Goal: Task Accomplishment & Management: Manage account settings

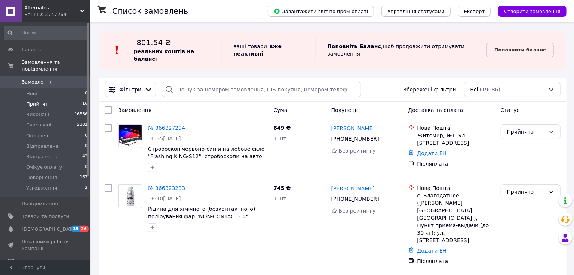
click at [38, 101] on span "Прийняті" at bounding box center [37, 104] width 23 height 7
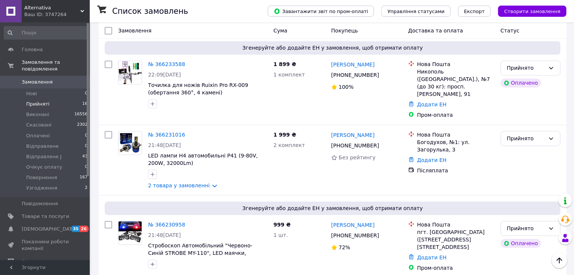
scroll to position [917, 0]
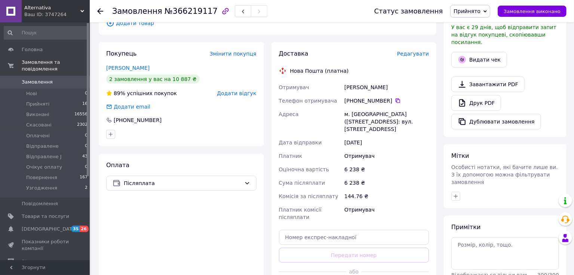
scroll to position [221, 0]
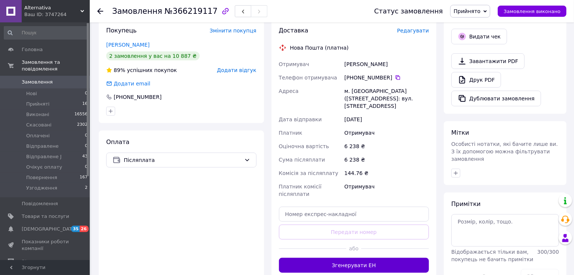
click at [358, 258] on button "Згенерувати ЕН" at bounding box center [354, 265] width 150 height 15
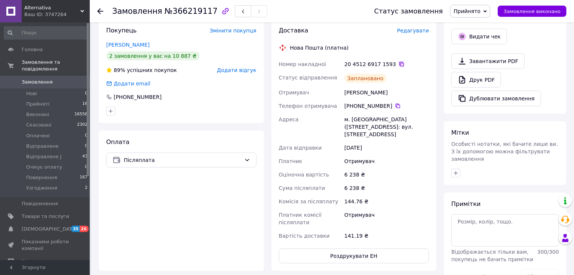
click at [399, 62] on icon at bounding box center [401, 64] width 4 height 4
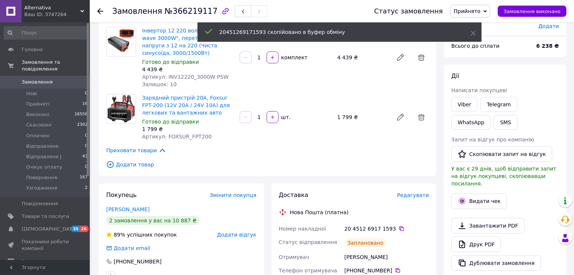
scroll to position [55, 0]
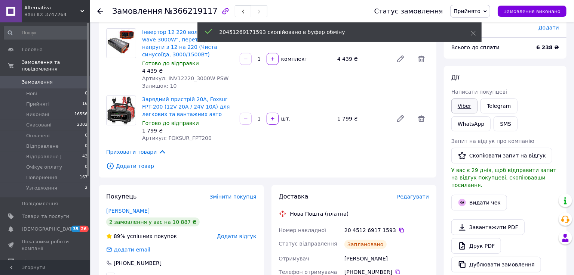
click at [460, 102] on link "Viber" at bounding box center [464, 106] width 26 height 15
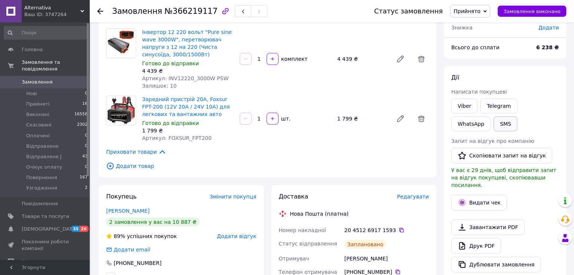
click at [493, 123] on button "SMS" at bounding box center [505, 124] width 24 height 15
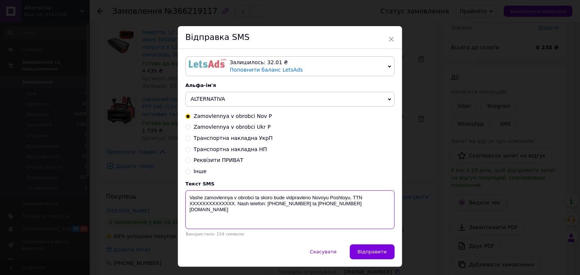
drag, startPoint x: 233, startPoint y: 205, endPoint x: 186, endPoint y: 204, distance: 46.7
click at [186, 204] on textarea "Vashe zamovlennya v obrobci ta skoro bude vidpravleno Novoyu Poshtoyu. TTN XXXX…" at bounding box center [289, 210] width 209 height 39
paste textarea "20451269171593"
type textarea "Vashe zamovlennya v obrobci ta skoro bude vidpravleno Novoyu Poshtoyu. TTN 2045…"
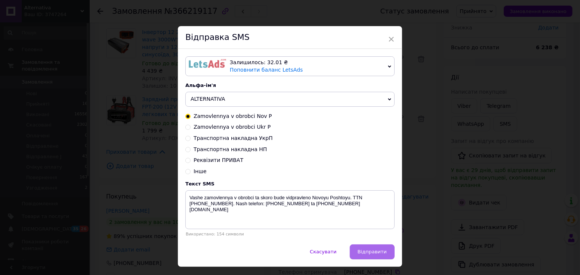
click at [378, 255] on span "Відправити" at bounding box center [372, 252] width 29 height 6
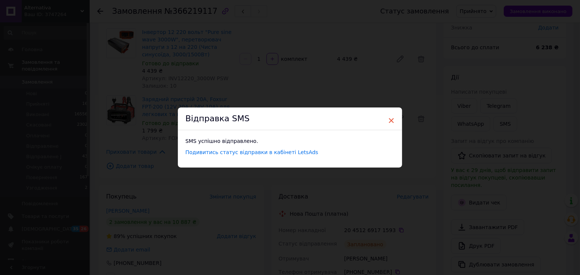
click at [391, 120] on span "×" at bounding box center [391, 120] width 7 height 13
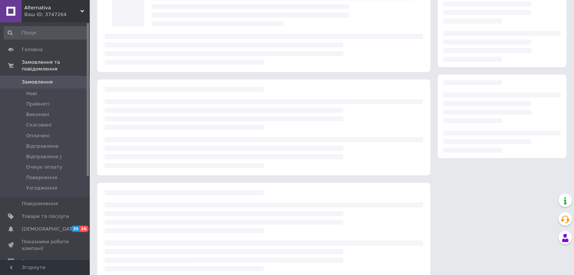
scroll to position [55, 0]
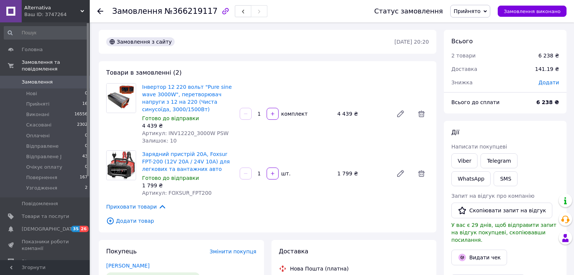
scroll to position [55, 0]
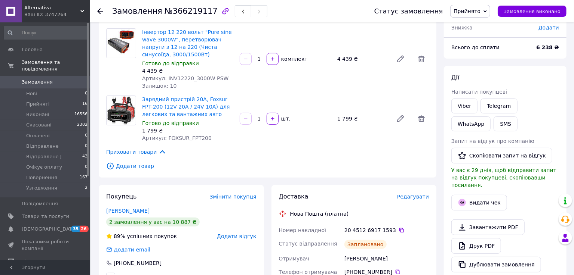
click at [101, 12] on icon at bounding box center [100, 11] width 6 height 6
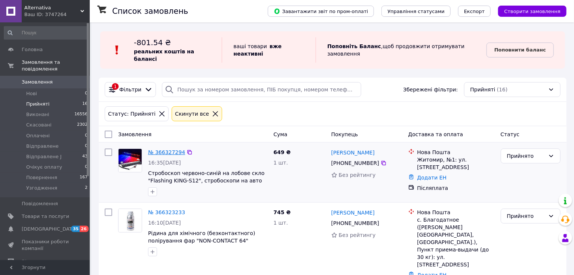
click at [162, 149] on link "№ 366327294" at bounding box center [166, 152] width 37 height 6
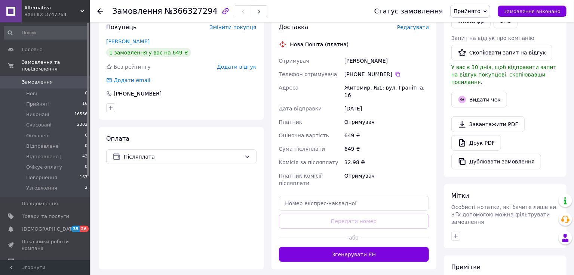
scroll to position [194, 0]
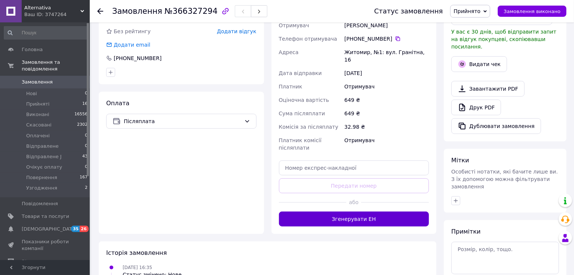
click at [323, 212] on button "Згенерувати ЕН" at bounding box center [354, 219] width 150 height 15
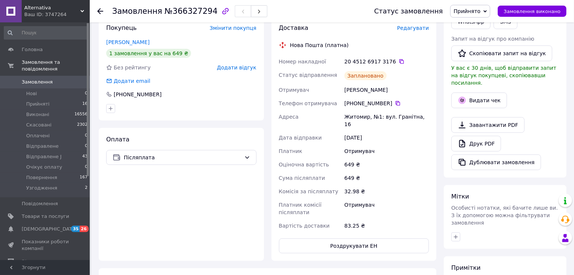
scroll to position [138, 0]
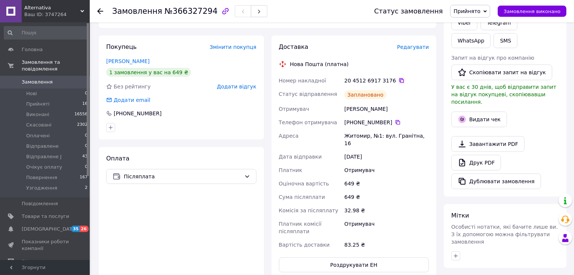
click at [398, 78] on icon at bounding box center [401, 81] width 6 height 6
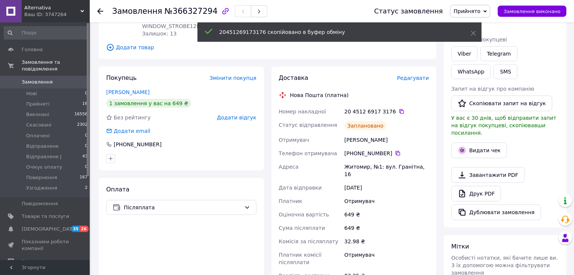
scroll to position [83, 0]
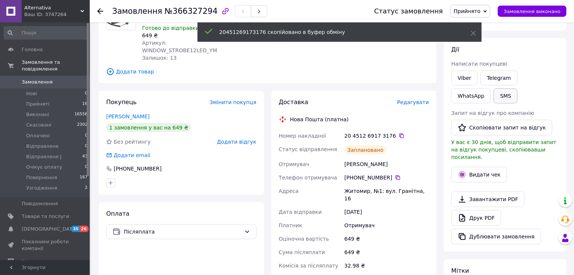
click at [493, 99] on button "SMS" at bounding box center [505, 96] width 24 height 15
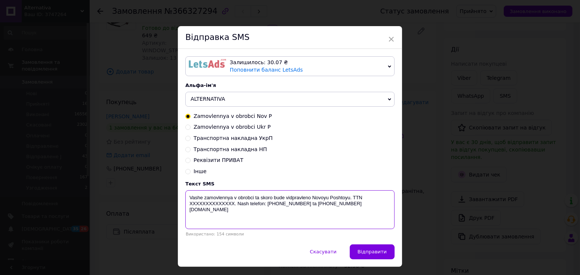
drag, startPoint x: 233, startPoint y: 205, endPoint x: 187, endPoint y: 207, distance: 46.0
click at [187, 207] on textarea "Vashe zamovlennya v obrobci ta skoro bude vidpravleno Novoyu Poshtoyu. TTN XXXX…" at bounding box center [289, 210] width 209 height 39
paste textarea "20451269173176"
type textarea "Vashe zamovlennya v obrobci ta skoro bude vidpravleno Novoyu Poshtoyu. TTN 2045…"
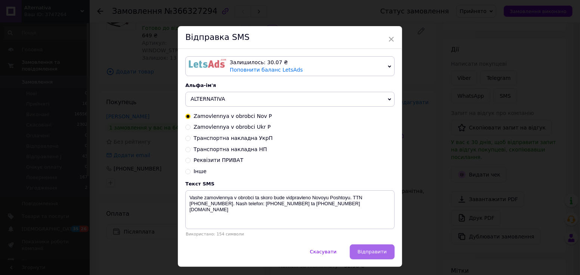
click at [373, 252] on span "Відправити" at bounding box center [372, 252] width 29 height 6
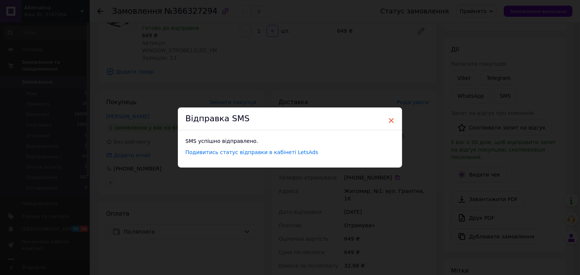
click at [389, 121] on span "×" at bounding box center [391, 120] width 7 height 13
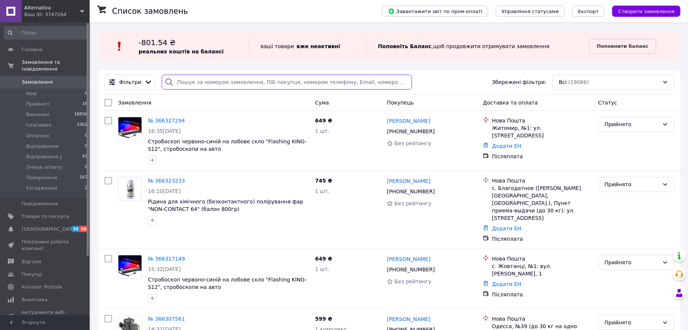
click at [189, 82] on input "search" at bounding box center [287, 82] width 250 height 15
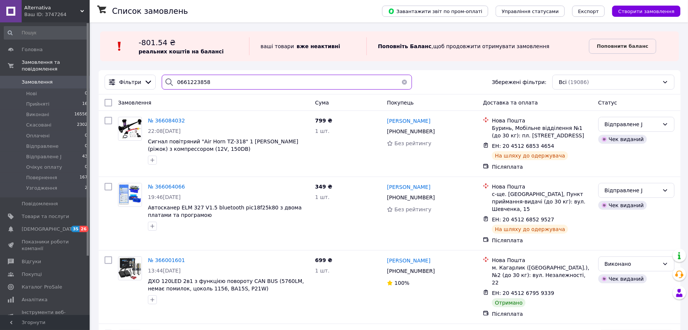
click at [174, 82] on input "0661223858" at bounding box center [287, 82] width 250 height 15
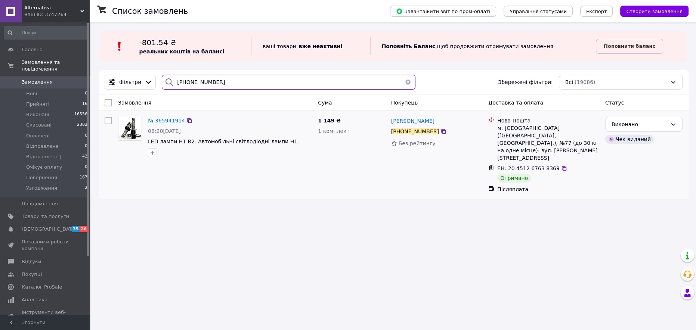
type input "+380661223858"
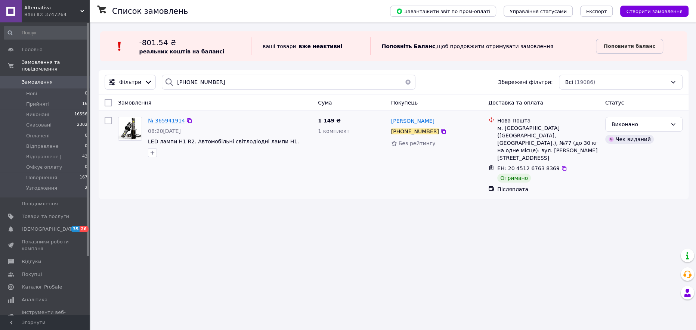
click at [168, 120] on span "№ 365941914" at bounding box center [166, 121] width 37 height 6
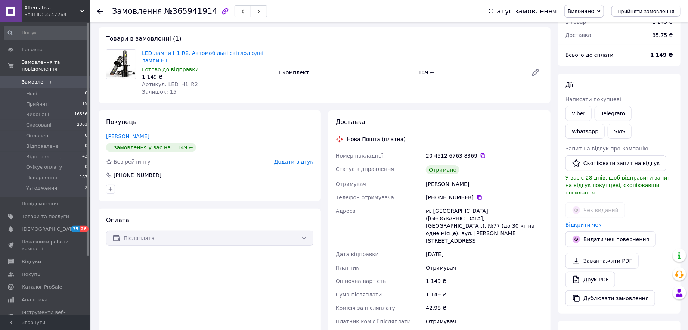
scroll to position [33, 0]
click at [573, 117] on link "Viber" at bounding box center [579, 114] width 26 height 15
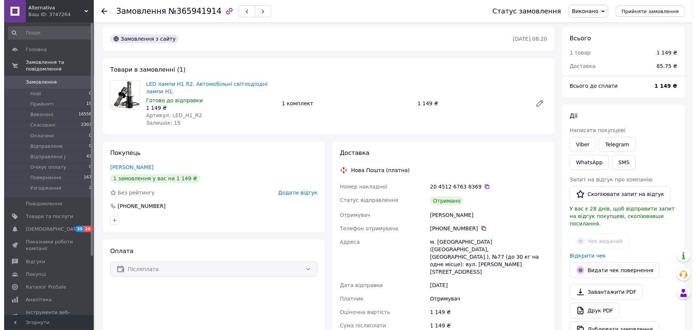
scroll to position [0, 0]
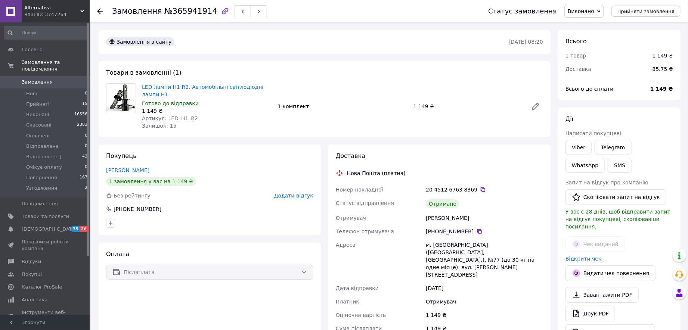
click at [101, 12] on icon at bounding box center [100, 11] width 6 height 6
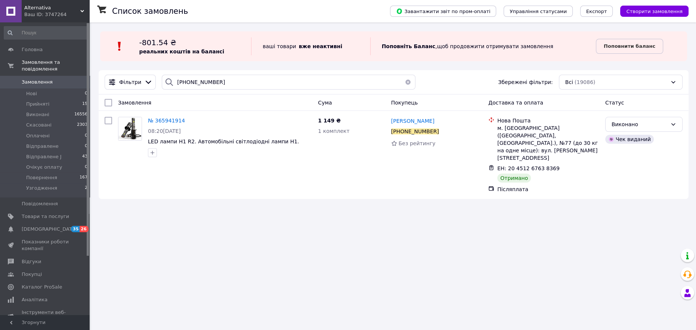
click at [404, 84] on button "button" at bounding box center [408, 82] width 15 height 15
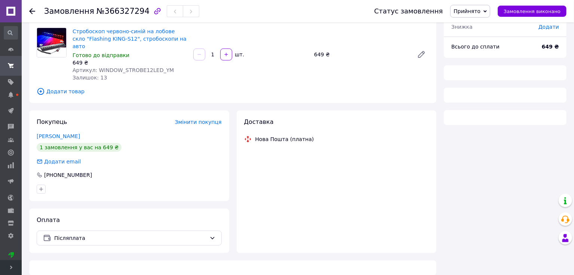
scroll to position [66, 0]
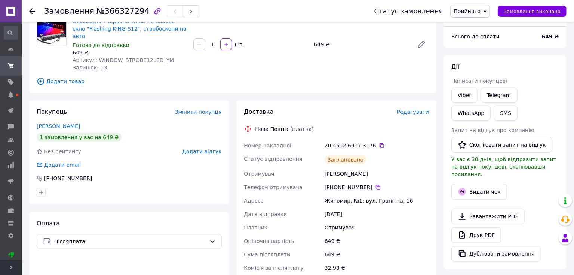
click at [31, 12] on use at bounding box center [32, 11] width 6 height 6
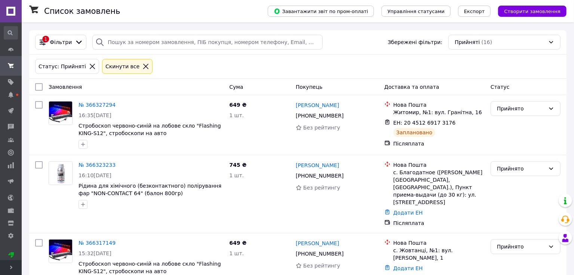
scroll to position [55, 0]
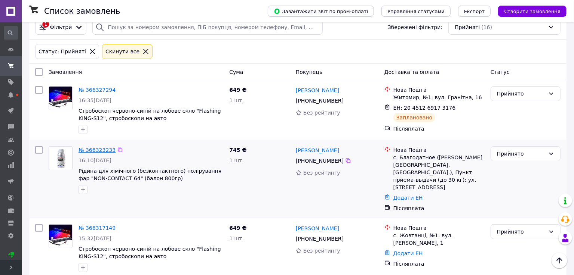
click at [90, 147] on link "№ 366323233" at bounding box center [96, 150] width 37 height 6
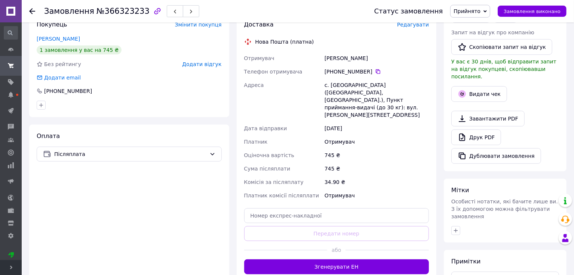
scroll to position [166, 0]
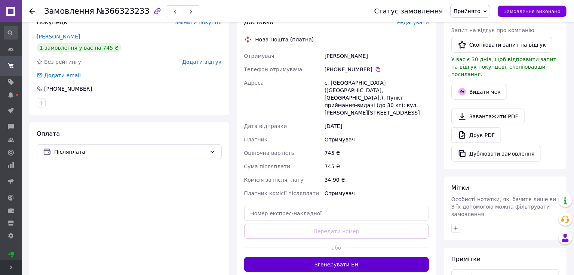
click at [326, 257] on button "Згенерувати ЕН" at bounding box center [336, 264] width 185 height 15
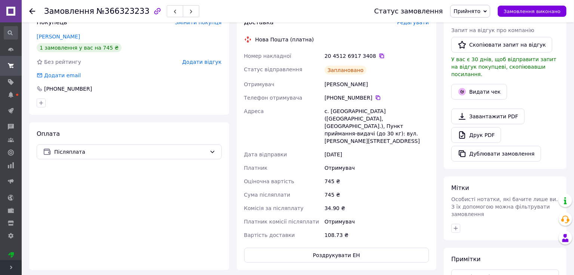
click at [379, 57] on icon at bounding box center [381, 56] width 4 height 4
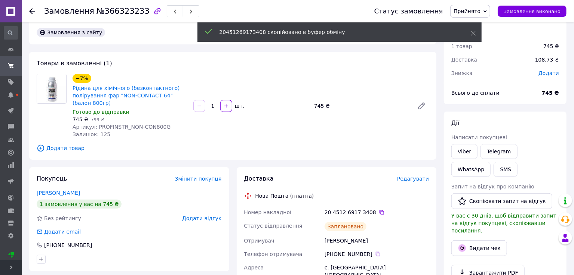
scroll to position [0, 0]
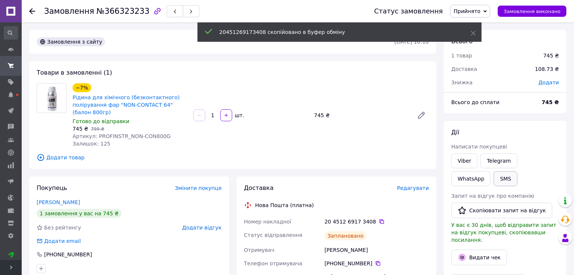
click at [493, 178] on button "SMS" at bounding box center [505, 179] width 24 height 15
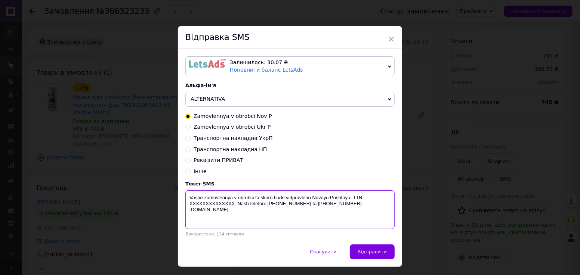
drag, startPoint x: 233, startPoint y: 206, endPoint x: 189, endPoint y: 204, distance: 43.8
click at [189, 204] on textarea "Vashe zamovlennya v obrobci ta skoro bude vidpravleno Novoyu Poshtoyu. TTN XXXX…" at bounding box center [289, 210] width 209 height 39
paste textarea "20451269173408"
type textarea "Vashe zamovlennya v obrobci ta skoro bude vidpravleno Novoyu Poshtoyu. TTN 2045…"
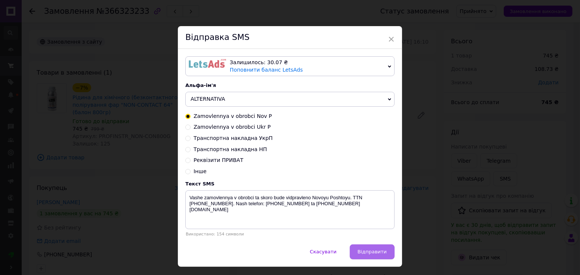
click at [372, 257] on button "Відправити" at bounding box center [372, 252] width 45 height 15
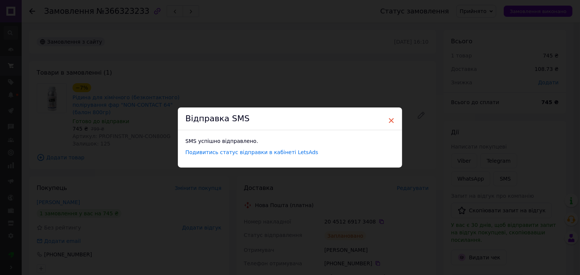
click at [389, 121] on span "×" at bounding box center [391, 120] width 7 height 13
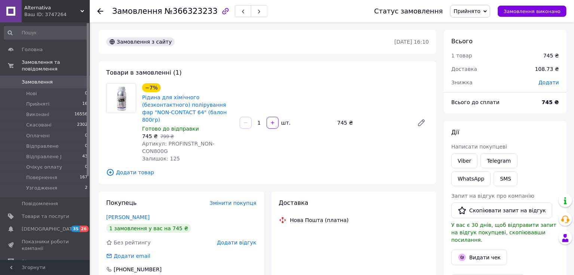
click at [101, 12] on icon at bounding box center [100, 11] width 6 height 6
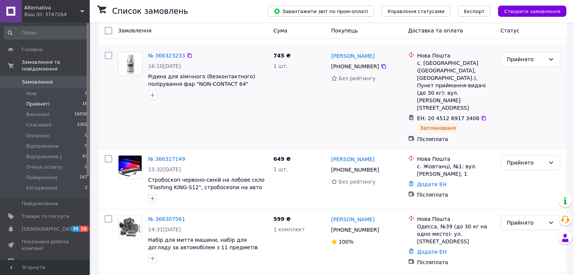
scroll to position [166, 0]
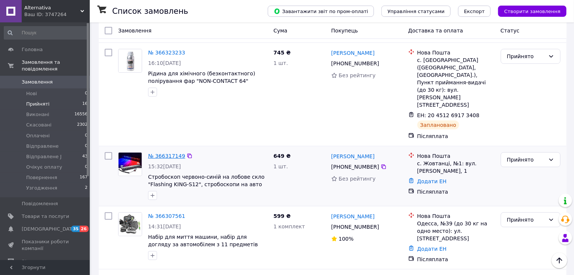
click at [153, 153] on link "№ 366317149" at bounding box center [166, 156] width 37 height 6
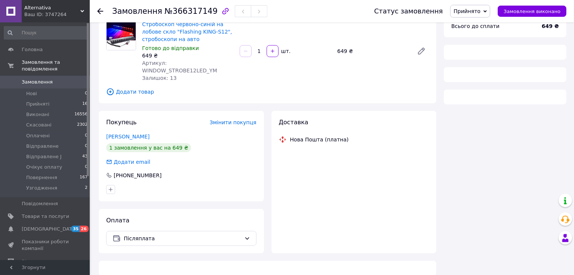
scroll to position [166, 0]
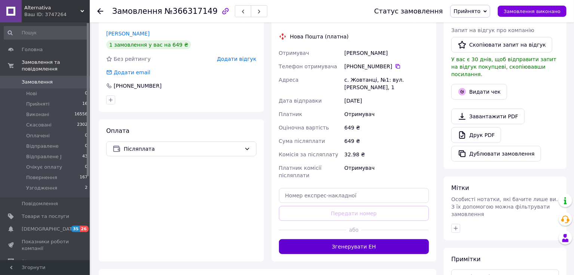
click at [316, 240] on button "Згенерувати ЕН" at bounding box center [354, 247] width 150 height 15
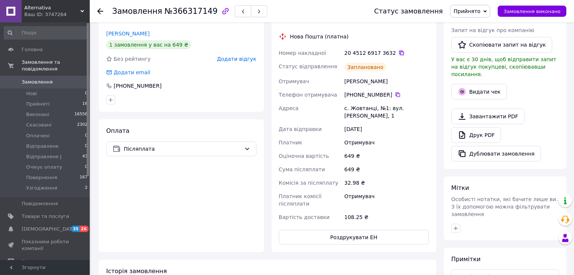
click at [398, 50] on icon at bounding box center [401, 53] width 6 height 6
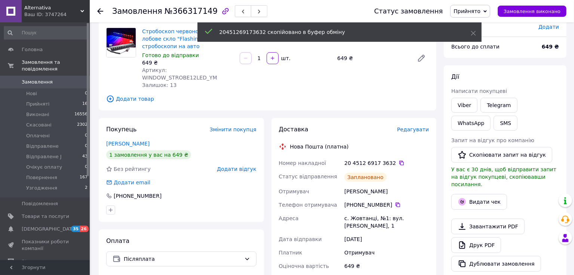
scroll to position [55, 0]
click at [493, 122] on button "SMS" at bounding box center [505, 124] width 24 height 15
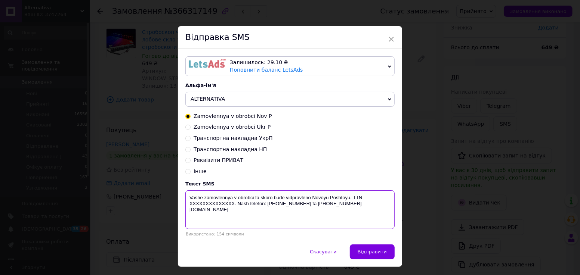
drag, startPoint x: 232, startPoint y: 204, endPoint x: 187, endPoint y: 208, distance: 45.3
click at [187, 208] on textarea "Vashe zamovlennya v obrobci ta skoro bude vidpravleno Novoyu Poshtoyu. TTN XXXX…" at bounding box center [289, 210] width 209 height 39
paste textarea "20451269173632"
type textarea "Vashe zamovlennya v obrobci ta skoro bude vidpravleno Novoyu Poshtoyu. TTN 2045…"
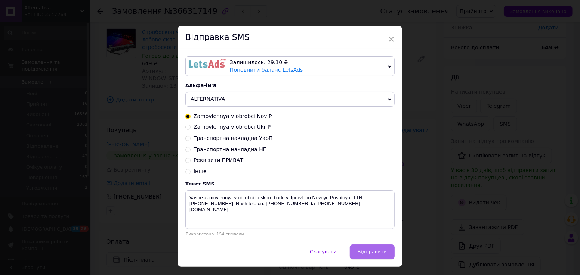
click at [366, 251] on span "Відправити" at bounding box center [372, 252] width 29 height 6
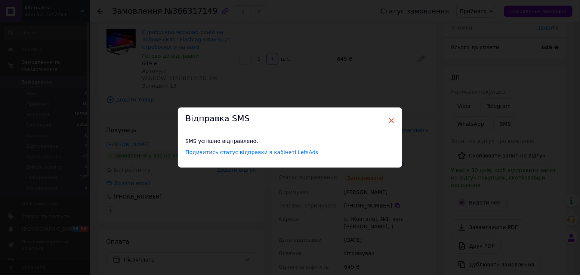
click at [391, 120] on span "×" at bounding box center [391, 120] width 7 height 13
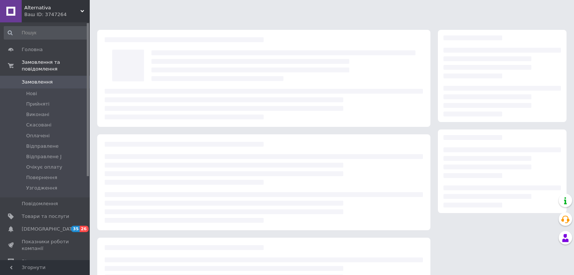
scroll to position [55, 0]
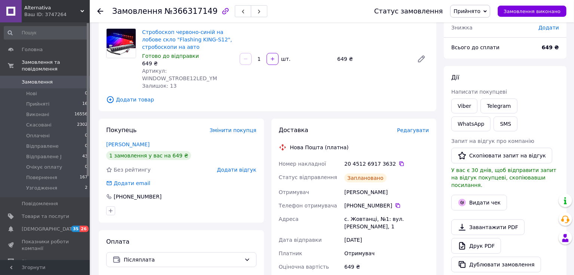
click at [103, 10] on icon at bounding box center [100, 11] width 6 height 6
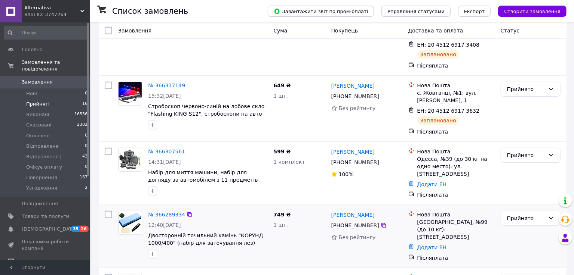
scroll to position [249, 0]
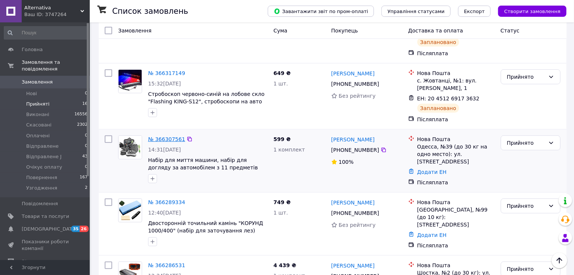
click at [158, 136] on link "№ 366307561" at bounding box center [166, 139] width 37 height 6
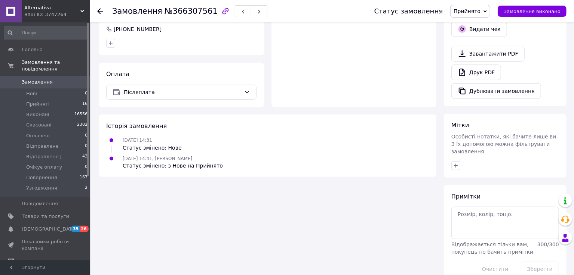
scroll to position [229, 0]
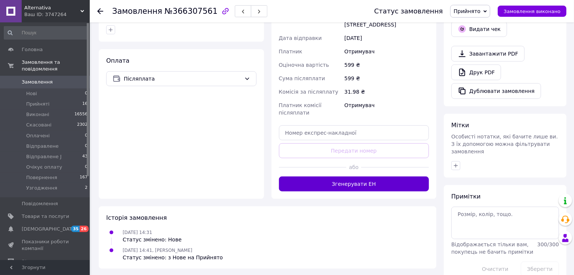
click at [332, 177] on button "Згенерувати ЕН" at bounding box center [354, 184] width 150 height 15
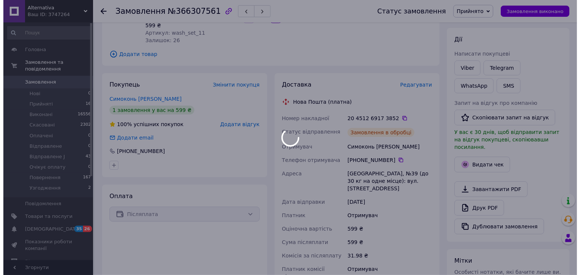
scroll to position [90, 0]
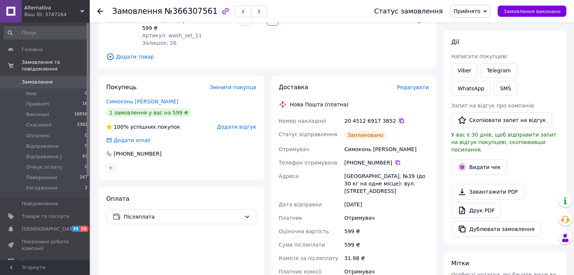
click at [398, 121] on icon at bounding box center [401, 121] width 6 height 6
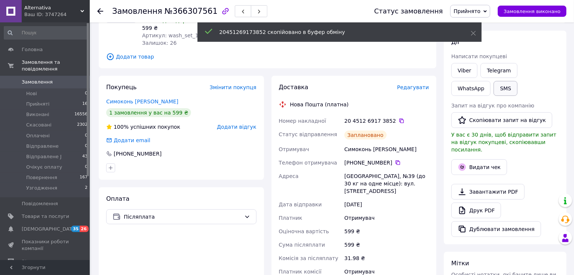
click at [493, 87] on button "SMS" at bounding box center [505, 88] width 24 height 15
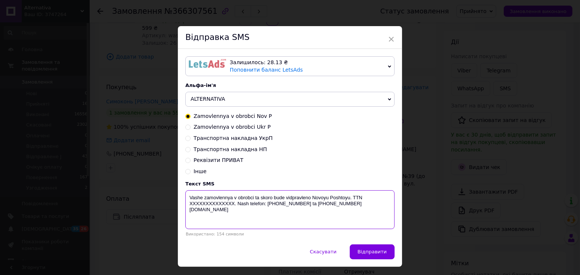
drag, startPoint x: 233, startPoint y: 205, endPoint x: 189, endPoint y: 209, distance: 44.0
click at [189, 209] on textarea "Vashe zamovlennya v obrobci ta skoro bude vidpravleno Novoyu Poshtoyu. TTN XXXX…" at bounding box center [289, 210] width 209 height 39
paste textarea "20451269173852"
type textarea "Vashe zamovlennya v obrobci ta skoro bude vidpravleno Novoyu Poshtoyu. TTN 2045…"
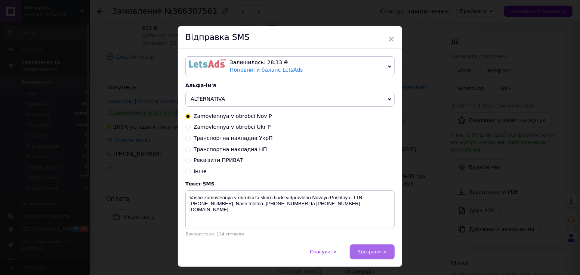
click at [377, 252] on span "Відправити" at bounding box center [372, 252] width 29 height 6
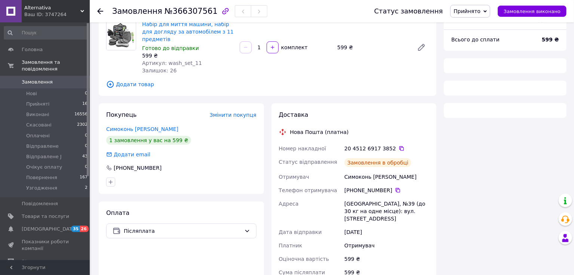
scroll to position [66, 0]
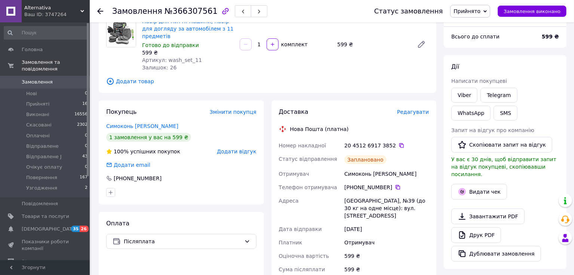
click at [102, 12] on icon at bounding box center [100, 11] width 6 height 6
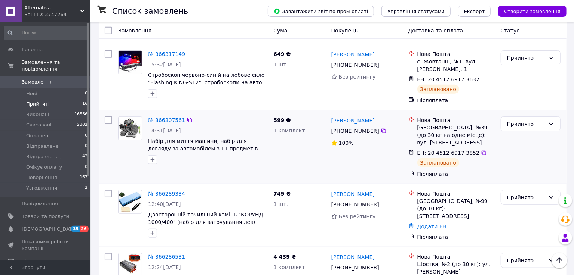
scroll to position [304, 0]
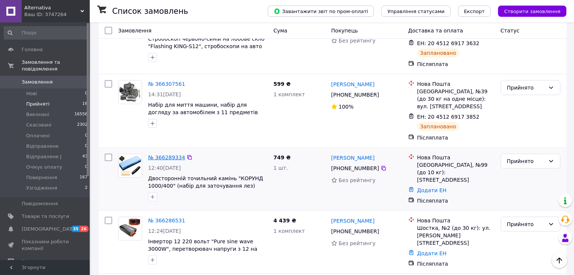
click at [172, 155] on link "№ 366289334" at bounding box center [166, 158] width 37 height 6
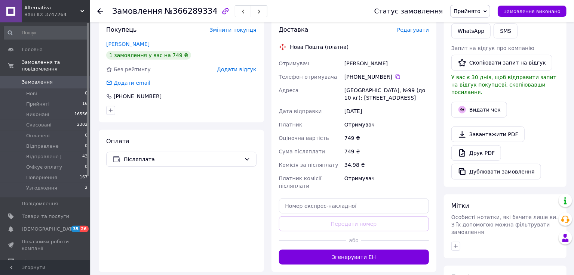
scroll to position [146, 0]
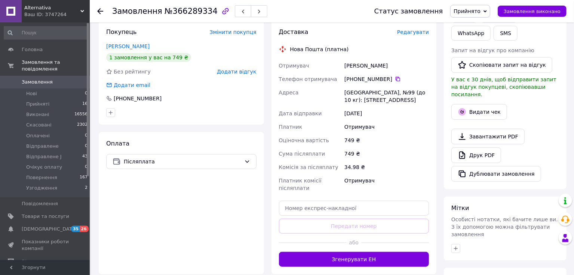
click at [329, 261] on button "Згенерувати ЕН" at bounding box center [354, 259] width 150 height 15
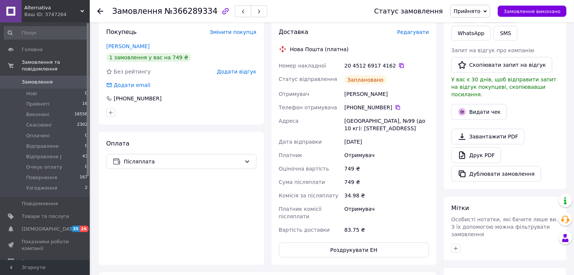
click at [399, 65] on icon at bounding box center [401, 66] width 4 height 4
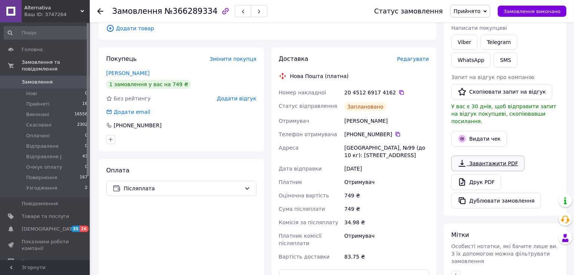
scroll to position [118, 0]
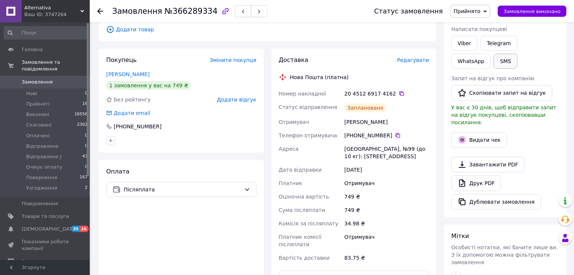
click at [493, 60] on button "SMS" at bounding box center [505, 61] width 24 height 15
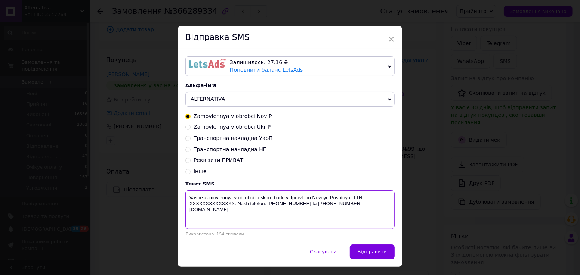
drag, startPoint x: 233, startPoint y: 206, endPoint x: 189, endPoint y: 207, distance: 44.1
click at [189, 207] on textarea "Vashe zamovlennya v obrobci ta skoro bude vidpravleno Novoyu Poshtoyu. TTN XXXX…" at bounding box center [289, 210] width 209 height 39
paste textarea "20451269174162"
type textarea "Vashe zamovlennya v obrobci ta skoro bude vidpravleno Novoyu Poshtoyu. TTN 2045…"
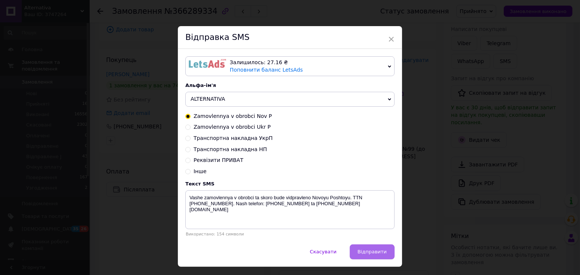
click at [365, 255] on span "Відправити" at bounding box center [372, 252] width 29 height 6
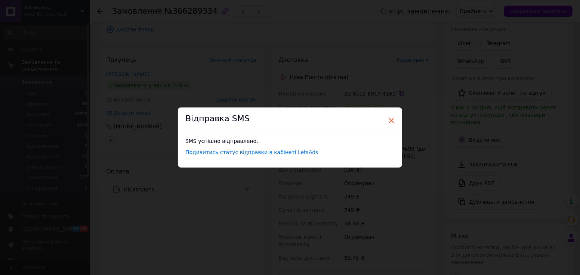
click at [391, 120] on span "×" at bounding box center [391, 120] width 7 height 13
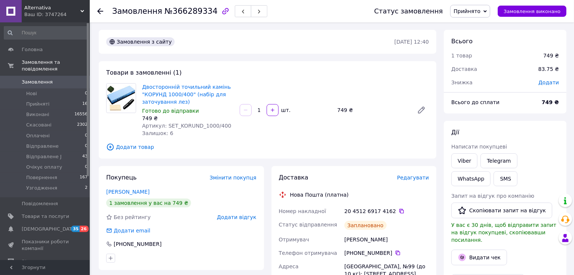
click at [98, 10] on icon at bounding box center [100, 11] width 6 height 6
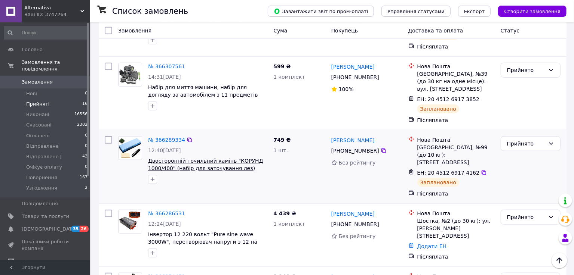
scroll to position [332, 0]
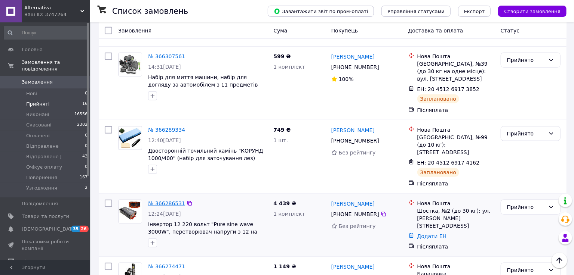
click at [162, 201] on link "№ 366286531" at bounding box center [166, 204] width 37 height 6
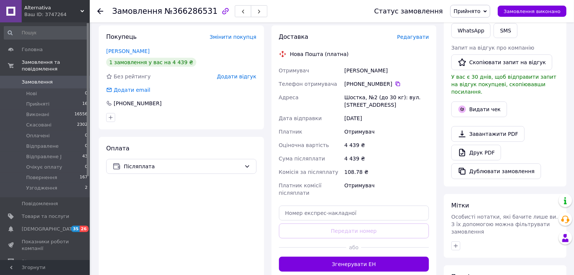
scroll to position [146, 0]
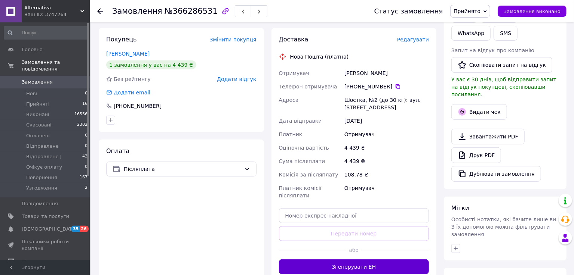
click at [382, 260] on button "Згенерувати ЕН" at bounding box center [354, 267] width 150 height 15
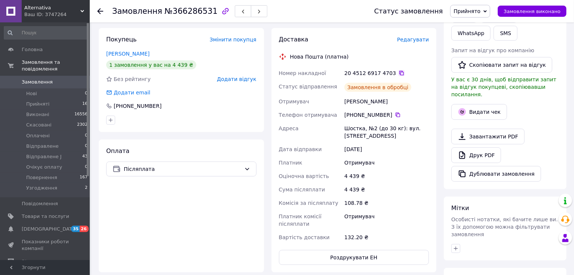
click at [398, 70] on icon at bounding box center [401, 73] width 6 height 6
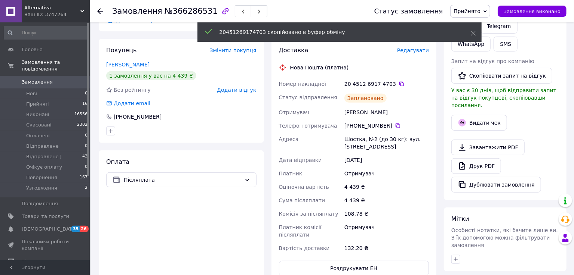
scroll to position [90, 0]
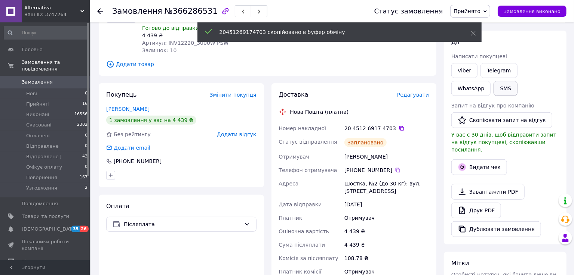
click at [493, 90] on button "SMS" at bounding box center [505, 88] width 24 height 15
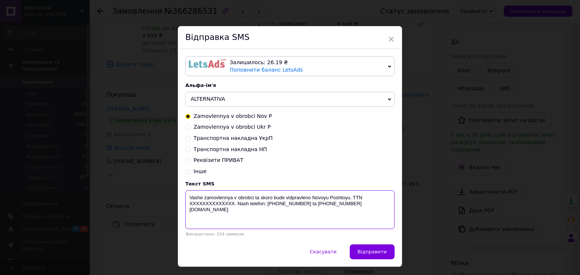
drag, startPoint x: 233, startPoint y: 207, endPoint x: 188, endPoint y: 207, distance: 44.5
click at [188, 207] on textarea "Vashe zamovlennya v obrobci ta skoro bude vidpravleno Novoyu Poshtoyu. TTN XXXX…" at bounding box center [289, 210] width 209 height 39
paste textarea "20451269174703"
type textarea "Vashe zamovlennya v obrobci ta skoro bude vidpravleno Novoyu Poshtoyu. TTN 2045…"
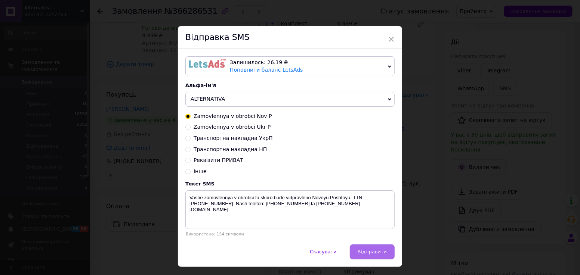
click at [384, 252] on span "Відправити" at bounding box center [372, 252] width 29 height 6
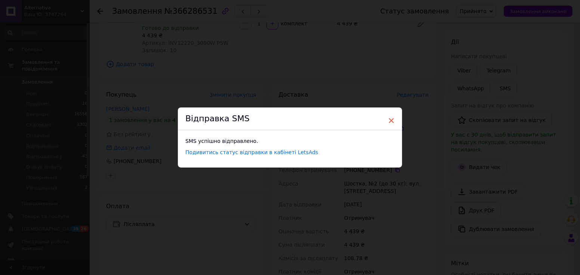
click at [391, 122] on span "×" at bounding box center [391, 120] width 7 height 13
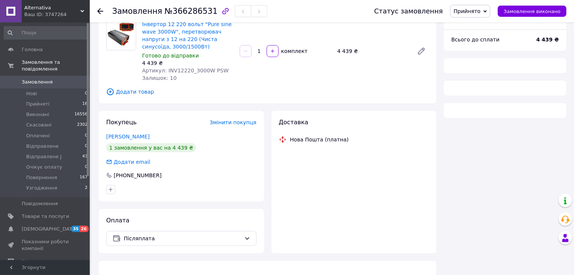
scroll to position [66, 0]
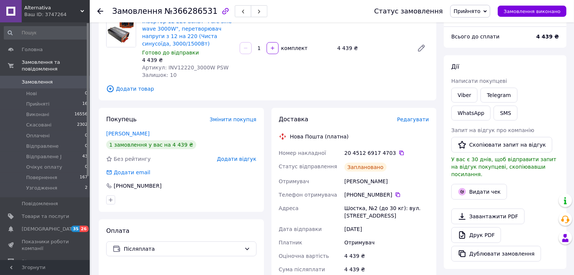
click at [102, 11] on use at bounding box center [100, 11] width 6 height 6
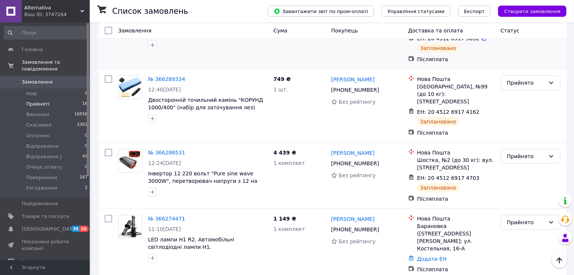
scroll to position [443, 0]
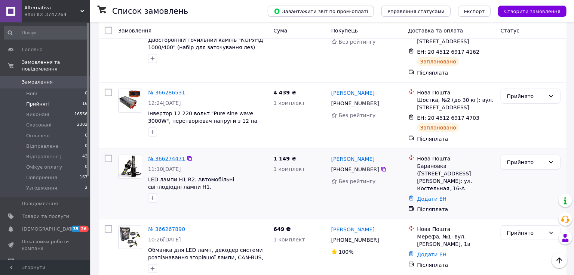
click at [159, 156] on link "№ 366274471" at bounding box center [166, 159] width 37 height 6
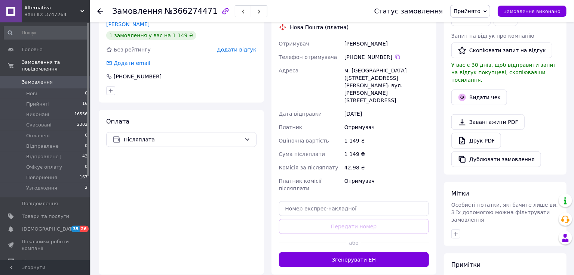
scroll to position [173, 0]
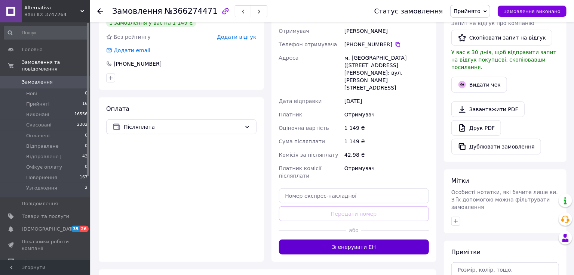
click at [345, 240] on button "Згенерувати ЕН" at bounding box center [354, 247] width 150 height 15
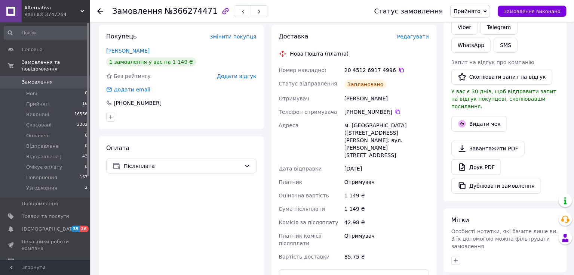
scroll to position [118, 0]
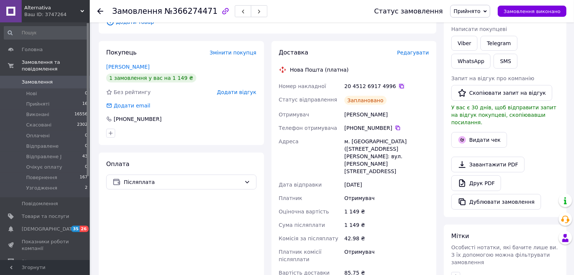
click at [399, 85] on icon at bounding box center [401, 86] width 4 height 4
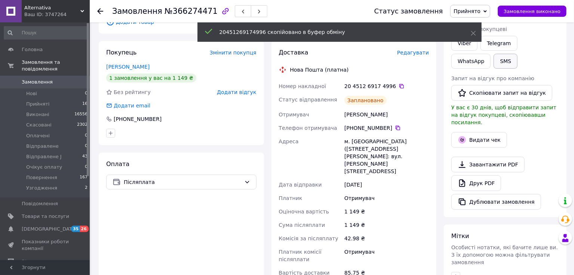
click at [493, 64] on button "SMS" at bounding box center [505, 61] width 24 height 15
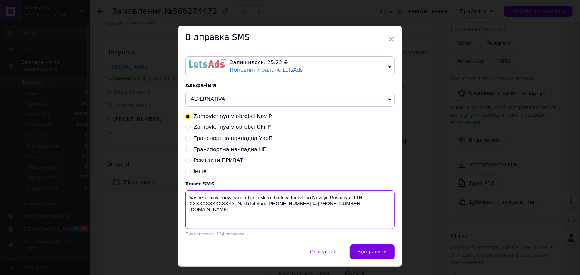
drag, startPoint x: 233, startPoint y: 205, endPoint x: 189, endPoint y: 208, distance: 43.9
click at [189, 208] on textarea "Vashe zamovlennya v obrobci ta skoro bude vidpravleno Novoyu Poshtoyu. TTN XXXX…" at bounding box center [289, 210] width 209 height 39
paste textarea "20451269174996"
type textarea "Vashe zamovlennya v obrobci ta skoro bude vidpravleno Novoyu Poshtoyu. TTN 2045…"
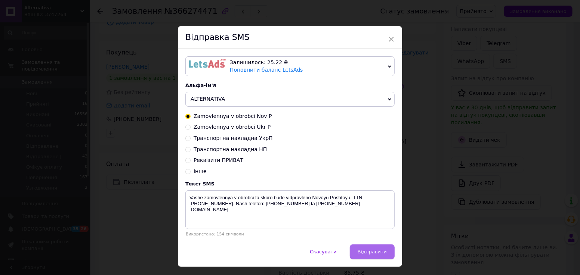
click at [371, 251] on span "Відправити" at bounding box center [372, 252] width 29 height 6
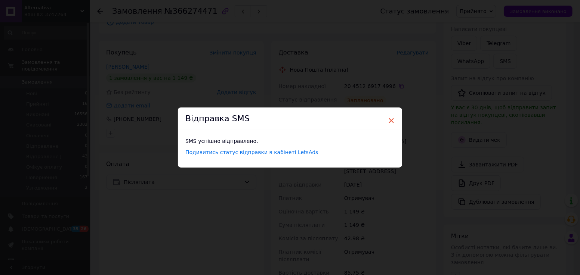
click at [391, 120] on span "×" at bounding box center [391, 120] width 7 height 13
click at [385, 121] on span "×" at bounding box center [388, 120] width 7 height 13
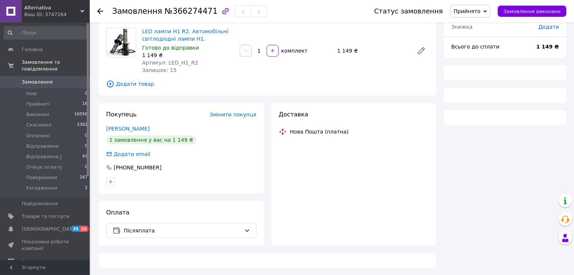
scroll to position [66, 0]
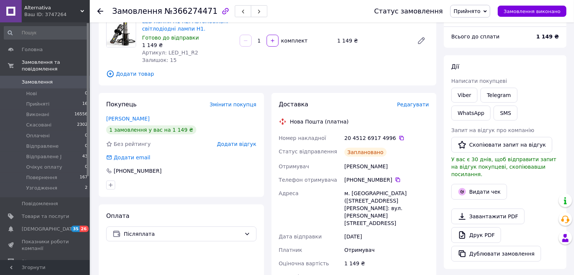
click at [100, 12] on icon at bounding box center [100, 11] width 6 height 6
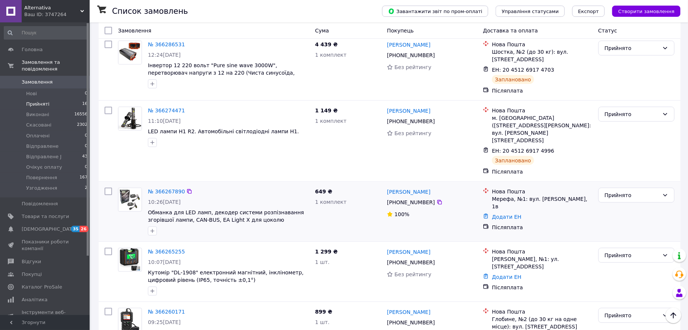
scroll to position [475, 0]
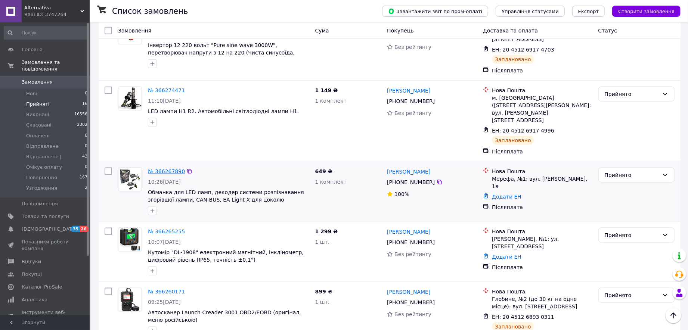
click at [160, 169] on link "№ 366267890" at bounding box center [166, 172] width 37 height 6
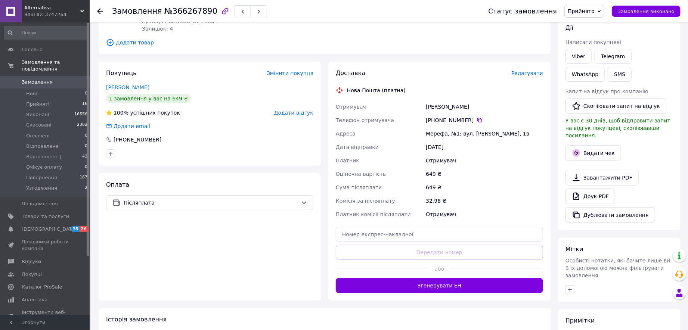
scroll to position [175, 0]
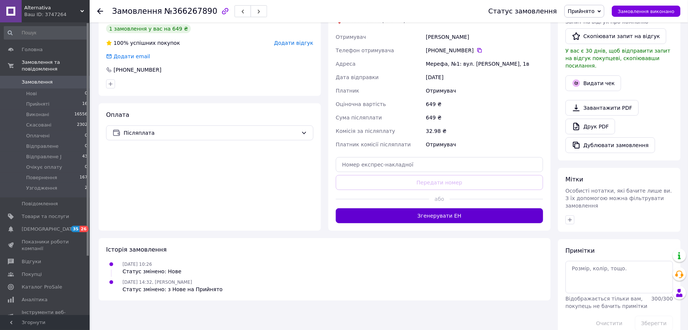
click at [382, 216] on button "Згенерувати ЕН" at bounding box center [439, 216] width 207 height 15
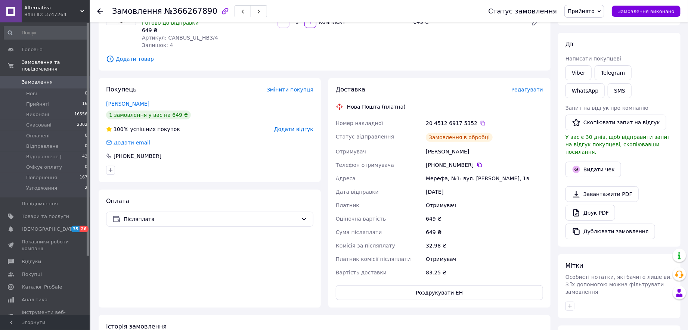
scroll to position [41, 0]
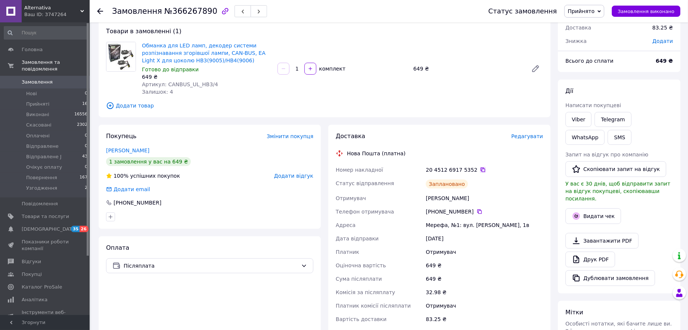
click at [480, 170] on icon at bounding box center [483, 170] width 6 height 6
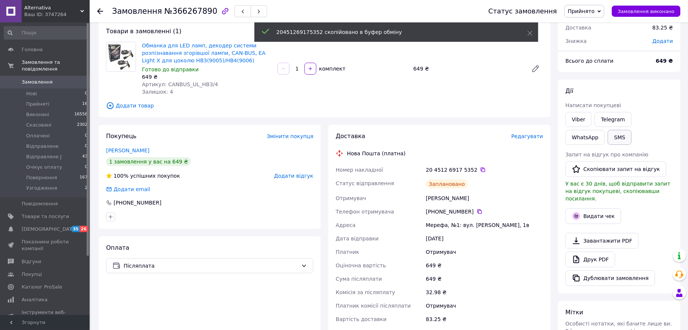
click at [573, 141] on button "SMS" at bounding box center [620, 137] width 24 height 15
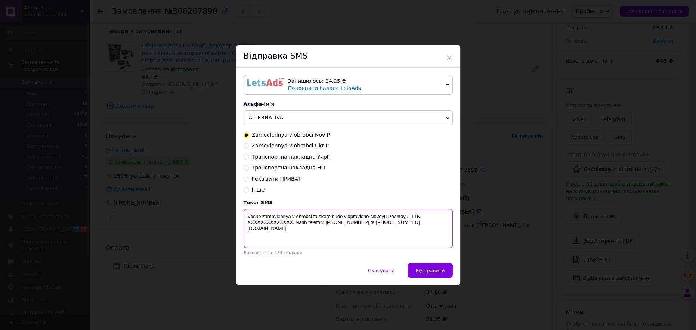
drag, startPoint x: 291, startPoint y: 225, endPoint x: 246, endPoint y: 226, distance: 45.2
click at [246, 226] on textarea "Vashe zamovlennya v obrobci ta skoro bude vidpravleno Novoyu Poshtoyu. TTN XXXX…" at bounding box center [348, 228] width 209 height 39
paste textarea "20451269175352"
type textarea "Vashe zamovlennya v obrobci ta skoro bude vidpravleno Novoyu Poshtoyu. TTN 2045…"
click at [424, 270] on span "Відправити" at bounding box center [430, 271] width 29 height 6
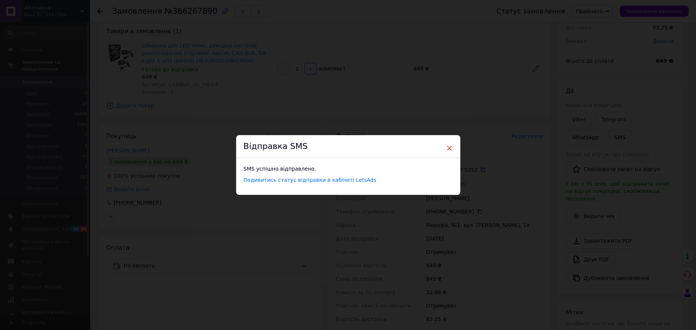
click at [448, 150] on span "×" at bounding box center [449, 148] width 7 height 13
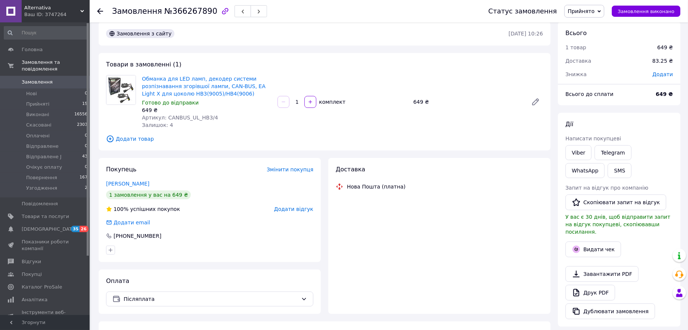
scroll to position [11, 0]
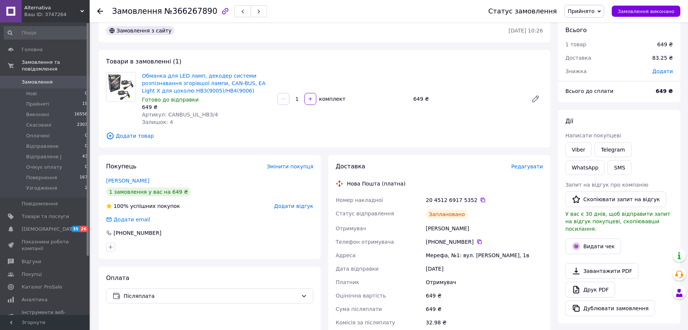
click at [98, 13] on icon at bounding box center [100, 11] width 6 height 6
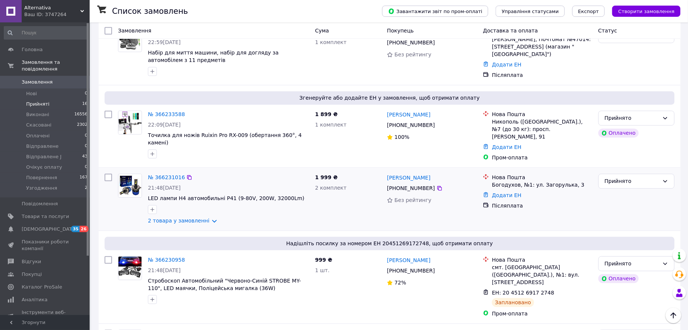
scroll to position [874, 0]
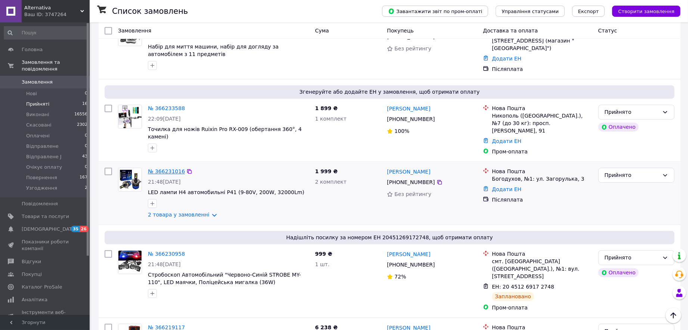
click at [164, 169] on link "№ 366231016" at bounding box center [166, 172] width 37 height 6
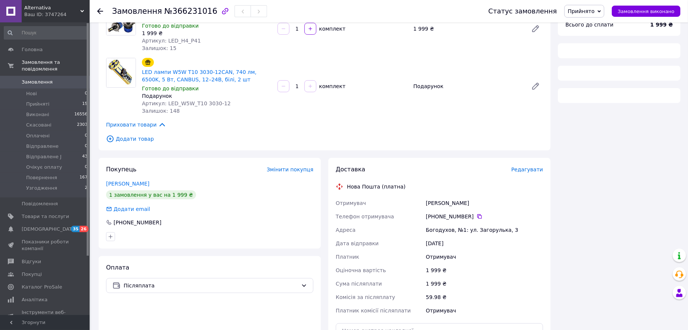
scroll to position [222, 0]
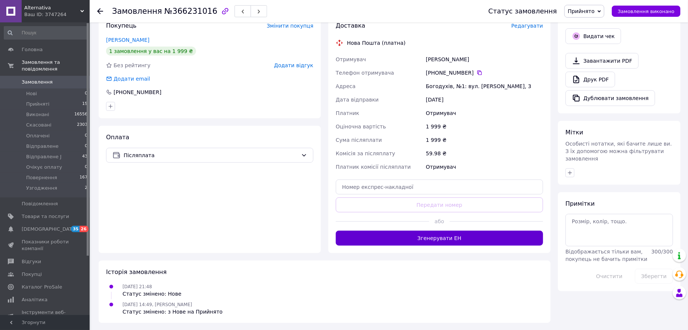
click at [389, 241] on button "Згенерувати ЕН" at bounding box center [439, 238] width 207 height 15
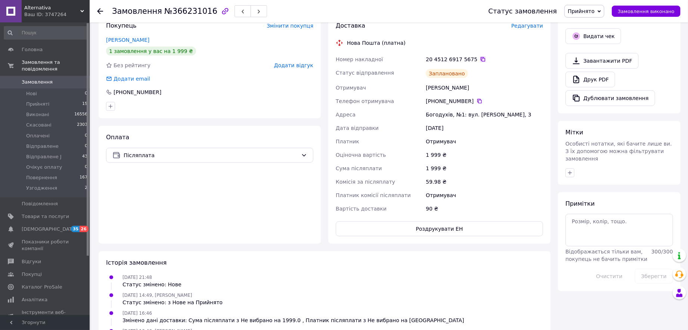
click at [480, 61] on icon at bounding box center [483, 59] width 6 height 6
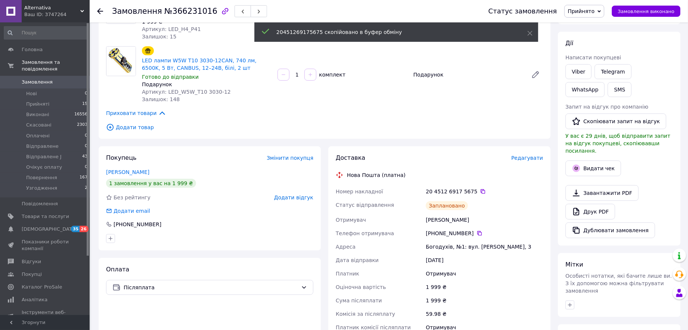
scroll to position [89, 0]
click at [608, 91] on button "SMS" at bounding box center [620, 90] width 24 height 15
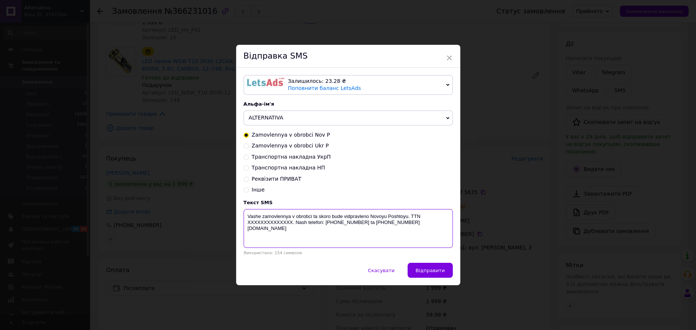
drag, startPoint x: 291, startPoint y: 224, endPoint x: 246, endPoint y: 226, distance: 44.9
click at [246, 226] on textarea "Vashe zamovlennya v obrobci ta skoro bude vidpravleno Novoyu Poshtoyu. TTN XXXX…" at bounding box center [348, 228] width 209 height 39
paste textarea "20451269175675"
type textarea "Vashe zamovlennya v obrobci ta skoro bude vidpravleno Novoyu Poshtoyu. TTN [PHO…"
click at [428, 272] on span "Відправити" at bounding box center [430, 271] width 29 height 6
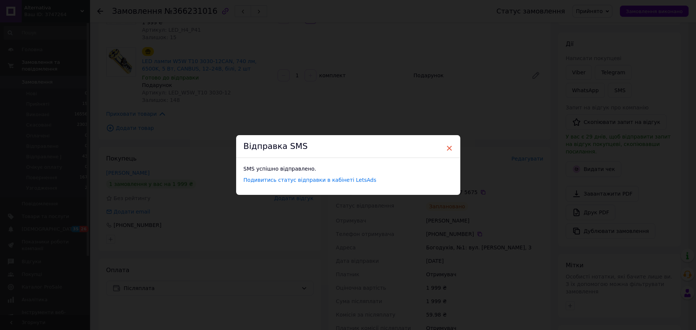
click at [449, 148] on span "×" at bounding box center [449, 148] width 7 height 13
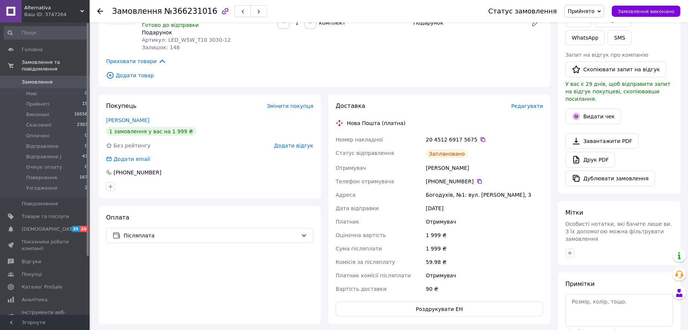
scroll to position [141, 0]
click at [99, 8] on icon at bounding box center [100, 11] width 6 height 6
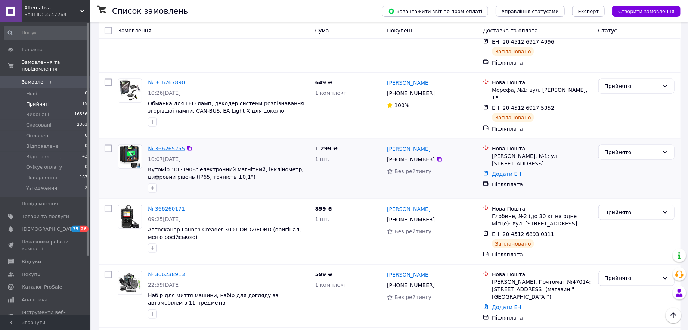
click at [157, 146] on link "№ 366265255" at bounding box center [166, 149] width 37 height 6
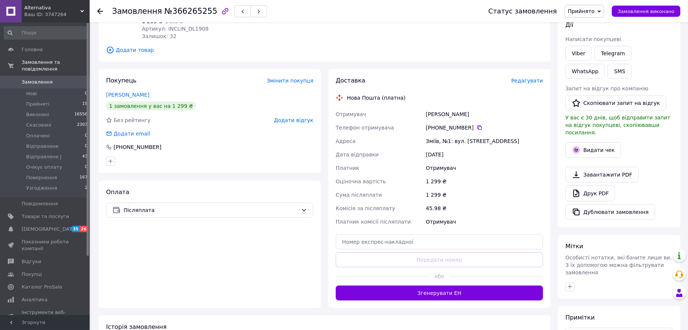
scroll to position [175, 0]
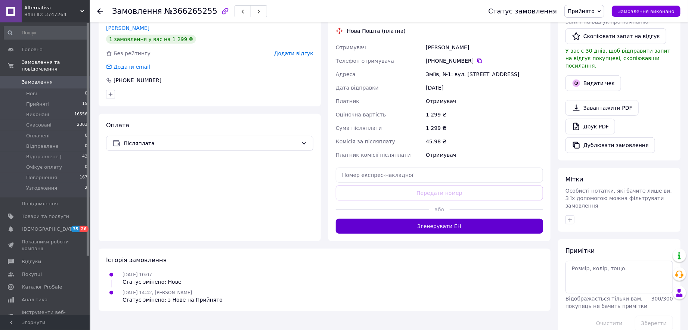
click at [398, 219] on button "Згенерувати ЕН" at bounding box center [439, 226] width 207 height 15
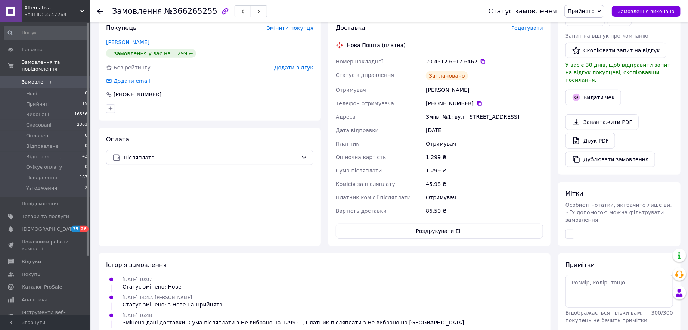
scroll to position [141, 0]
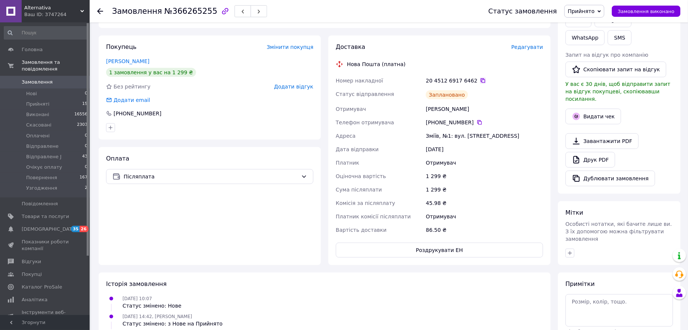
click at [480, 78] on icon at bounding box center [483, 81] width 6 height 6
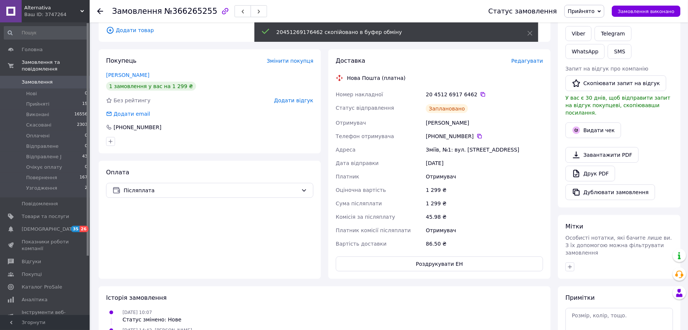
scroll to position [75, 0]
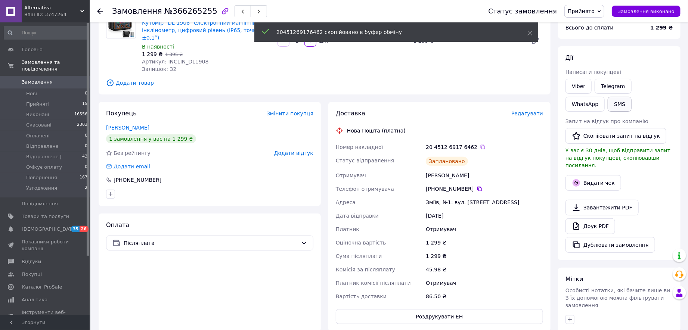
click at [608, 105] on button "SMS" at bounding box center [620, 104] width 24 height 15
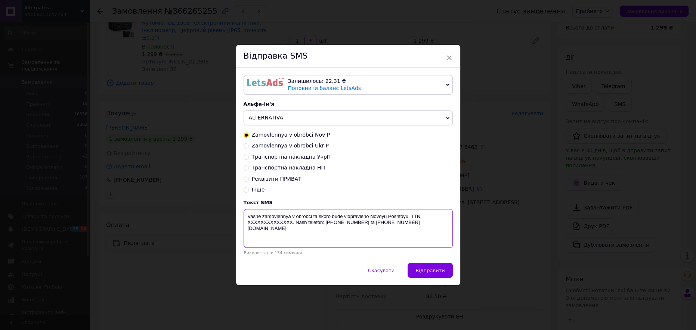
drag, startPoint x: 291, startPoint y: 224, endPoint x: 243, endPoint y: 227, distance: 48.0
click at [244, 227] on textarea "Vashe zamovlennya v obrobci ta skoro bude vidpravleno Novoyu Poshtoyu. TTN XXXX…" at bounding box center [348, 228] width 209 height 39
paste textarea "20451269176462"
type textarea "Vashe zamovlennya v obrobci ta skoro bude vidpravleno Novoyu Poshtoyu. TTN 2045…"
click at [435, 268] on span "Відправити" at bounding box center [430, 271] width 29 height 6
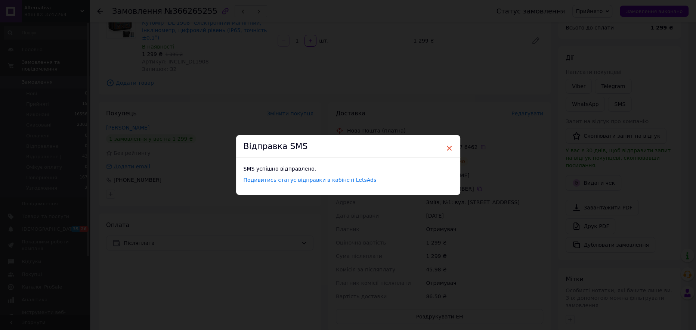
click at [451, 146] on span "×" at bounding box center [449, 148] width 7 height 13
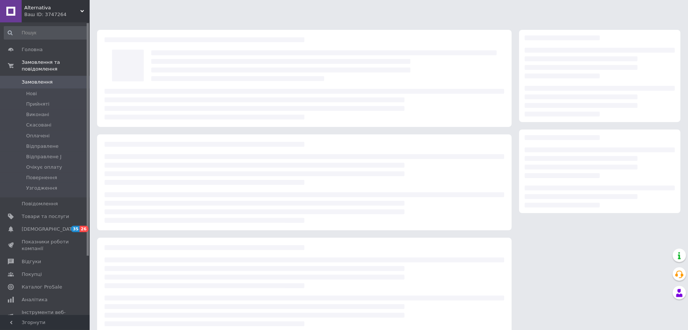
scroll to position [11, 0]
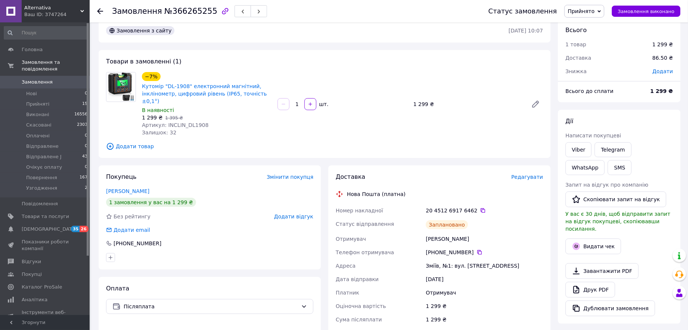
click at [101, 10] on icon at bounding box center [100, 11] width 6 height 6
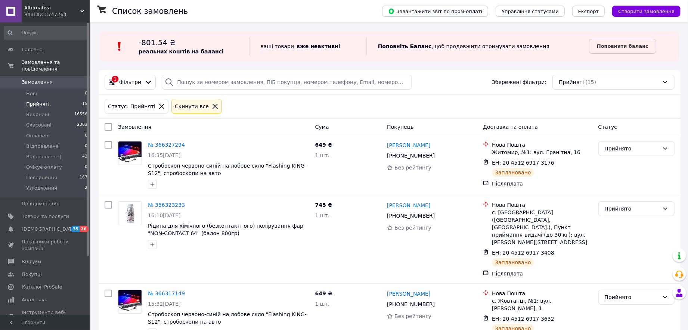
click at [107, 127] on input "checkbox" at bounding box center [108, 126] width 7 height 7
checkbox input "true"
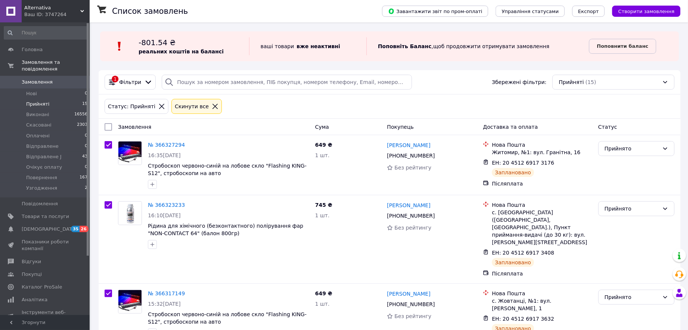
checkbox input "true"
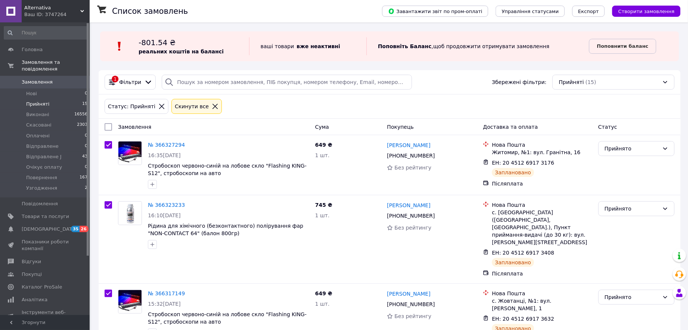
checkbox input "true"
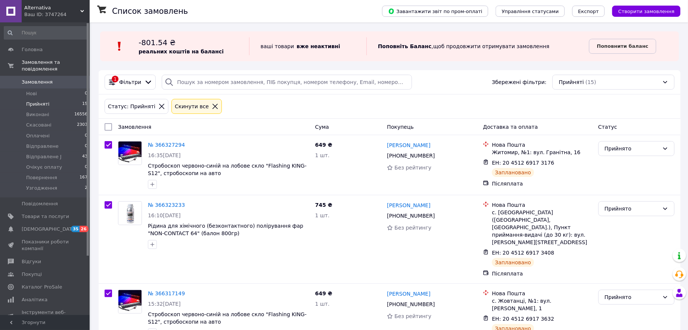
checkbox input "true"
click at [107, 127] on input "checkbox" at bounding box center [106, 127] width 5 height 5
checkbox input "false"
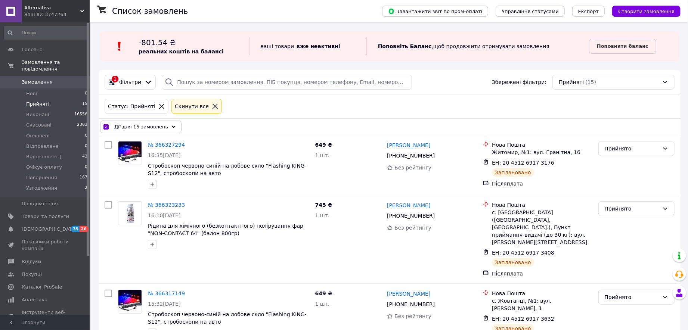
checkbox input "false"
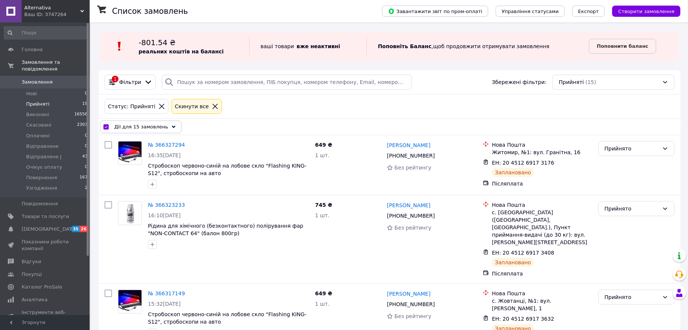
checkbox input "false"
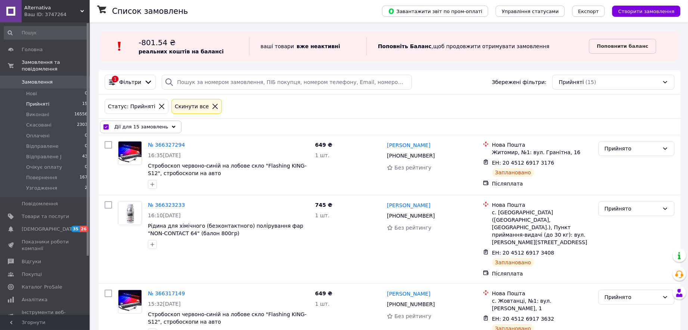
checkbox input "false"
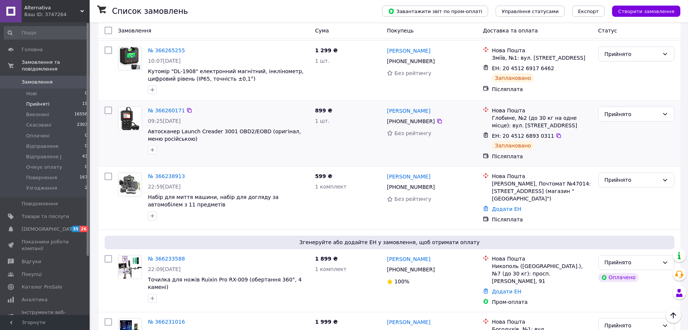
scroll to position [664, 0]
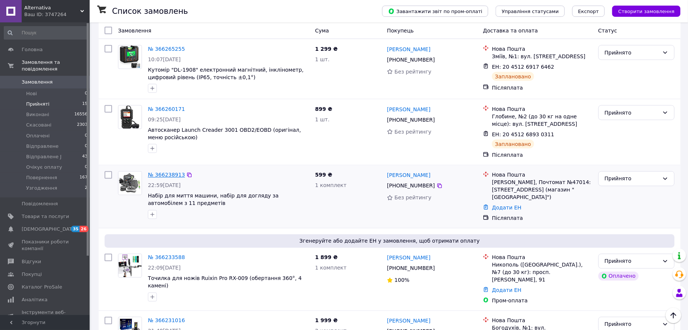
click at [161, 172] on link "№ 366238913" at bounding box center [166, 175] width 37 height 6
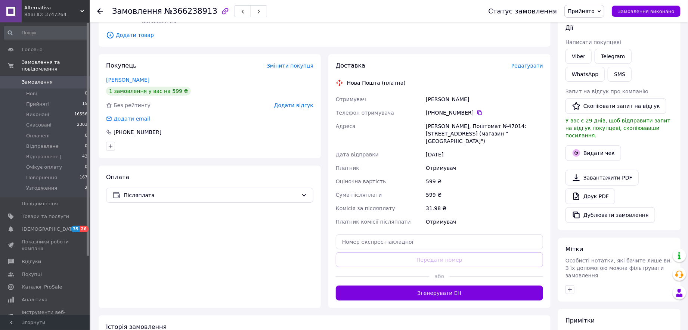
scroll to position [175, 0]
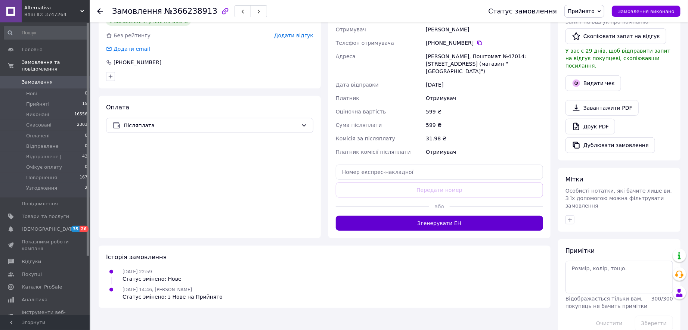
click at [407, 217] on button "Згенерувати ЕН" at bounding box center [439, 223] width 207 height 15
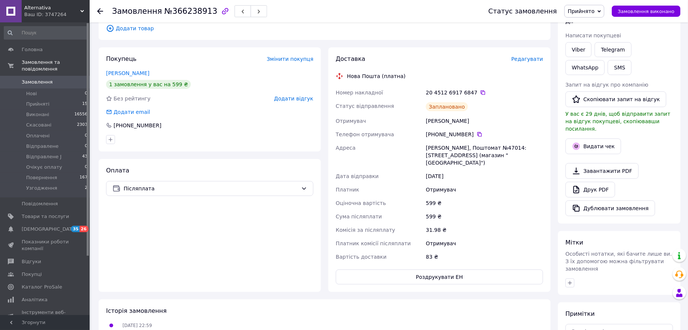
scroll to position [108, 0]
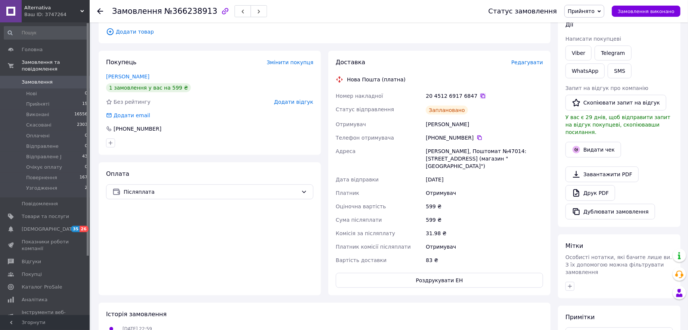
click at [480, 95] on icon at bounding box center [483, 96] width 6 height 6
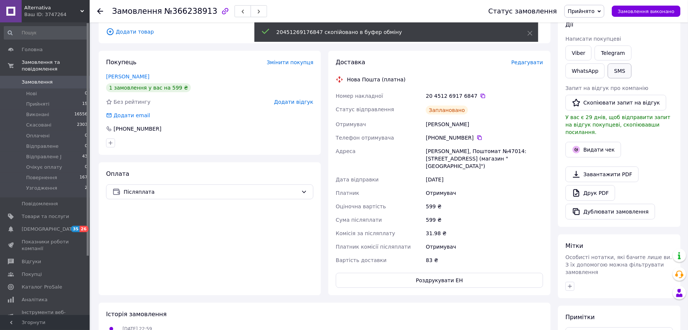
click at [608, 74] on button "SMS" at bounding box center [620, 71] width 24 height 15
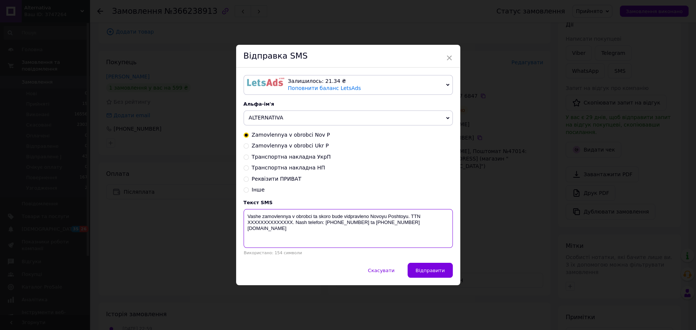
drag, startPoint x: 291, startPoint y: 225, endPoint x: 246, endPoint y: 225, distance: 45.2
click at [246, 225] on textarea "Vashe zamovlennya v obrobci ta skoro bude vidpravleno Novoyu Poshtoyu. TTN XXXX…" at bounding box center [348, 228] width 209 height 39
paste textarea "20451269176847"
type textarea "Vashe zamovlennya v obrobci ta skoro bude vidpravleno Novoyu Poshtoyu. TTN 2045…"
click at [426, 273] on span "Відправити" at bounding box center [430, 271] width 29 height 6
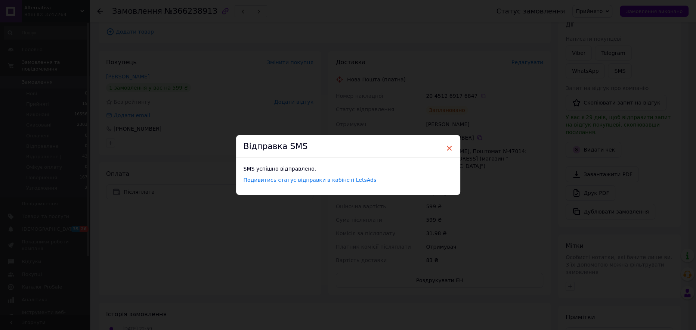
drag, startPoint x: 450, startPoint y: 149, endPoint x: 352, endPoint y: 130, distance: 99.3
click at [449, 149] on span "×" at bounding box center [449, 148] width 7 height 13
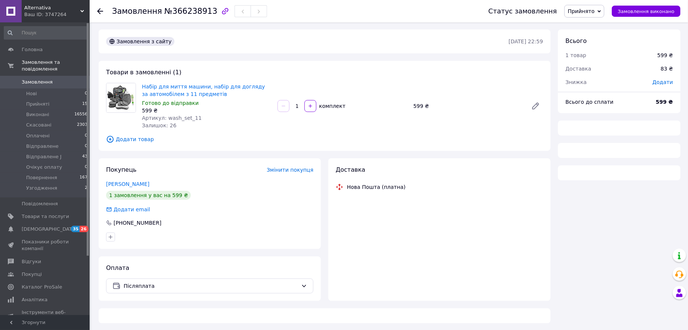
scroll to position [11, 0]
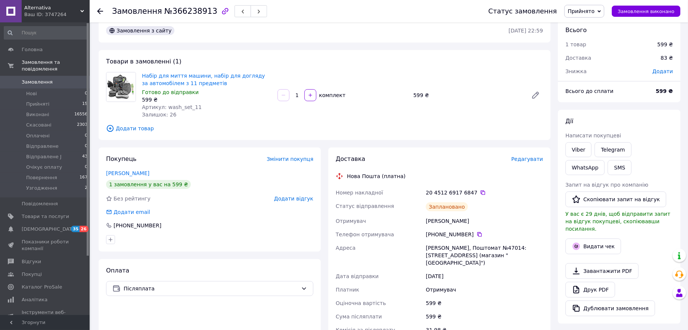
click at [99, 13] on icon at bounding box center [100, 11] width 6 height 6
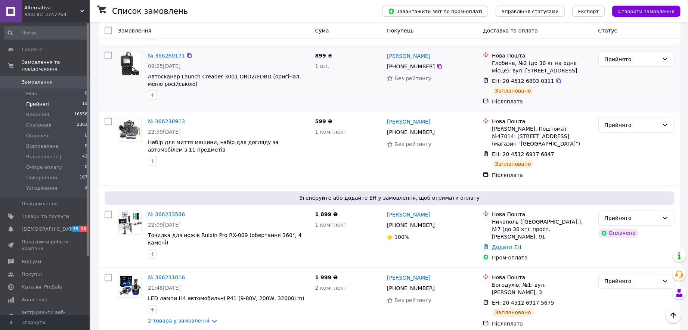
scroll to position [687, 0]
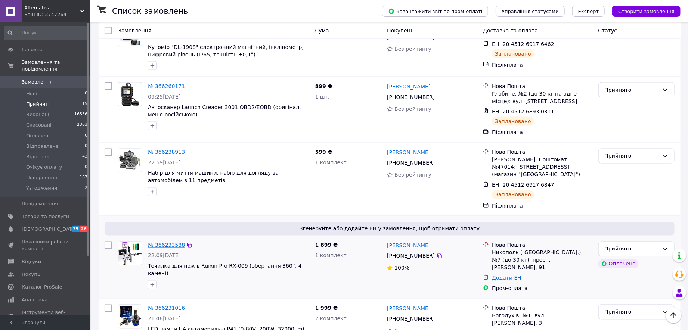
click at [156, 243] on link "№ 366233588" at bounding box center [166, 246] width 37 height 6
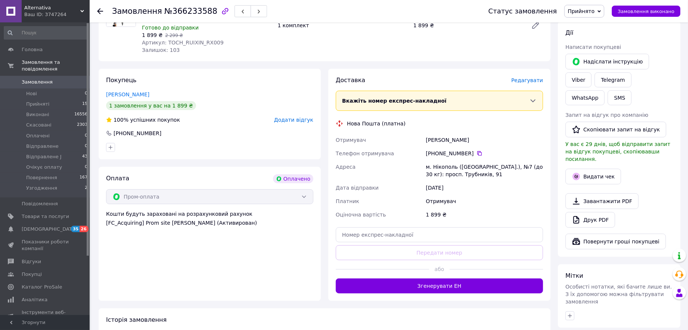
scroll to position [192, 0]
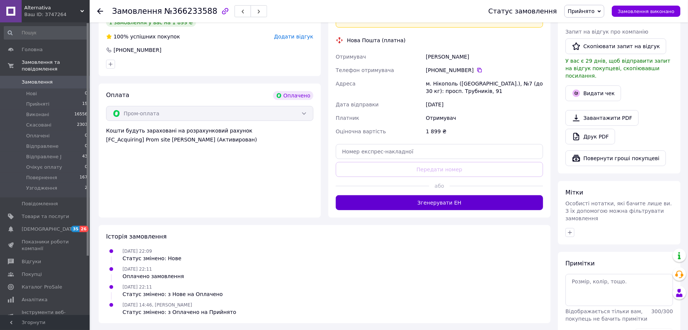
click at [380, 203] on button "Згенерувати ЕН" at bounding box center [439, 202] width 207 height 15
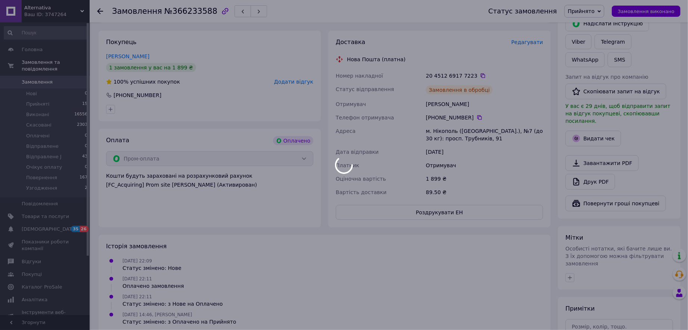
scroll to position [120, 0]
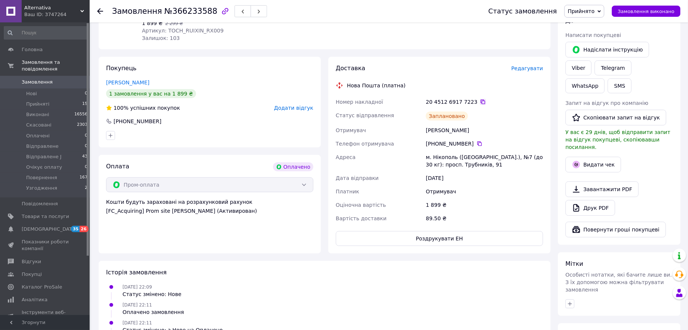
click at [481, 100] on icon at bounding box center [483, 102] width 4 height 4
click at [632, 78] on button "SMS" at bounding box center [620, 85] width 24 height 15
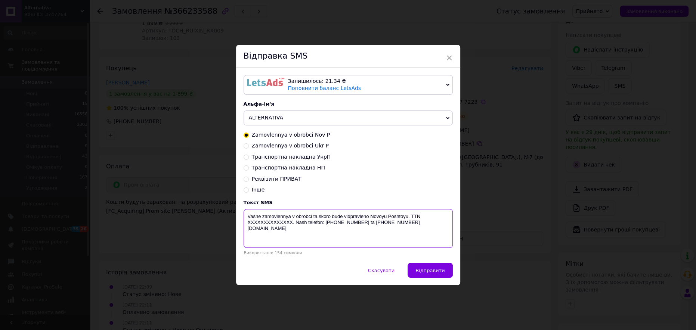
drag, startPoint x: 291, startPoint y: 222, endPoint x: 246, endPoint y: 223, distance: 45.6
click at [246, 223] on textarea "Vashe zamovlennya v obrobci ta skoro bude vidpravleno Novoyu Poshtoyu. TTN XXXX…" at bounding box center [348, 228] width 209 height 39
paste textarea "20451269177223"
type textarea "Vashe zamovlennya v obrobci ta skoro bude vidpravleno Novoyu Poshtoyu. TTN 2045…"
click at [425, 271] on span "Відправити" at bounding box center [430, 271] width 29 height 6
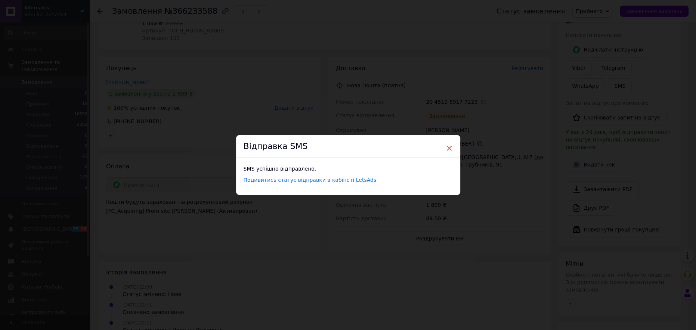
click at [448, 146] on span "×" at bounding box center [449, 148] width 7 height 13
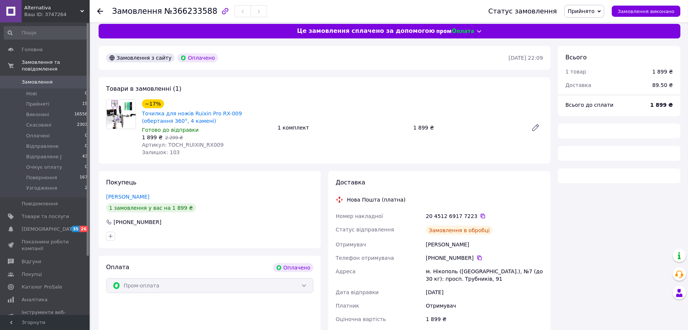
scroll to position [11, 0]
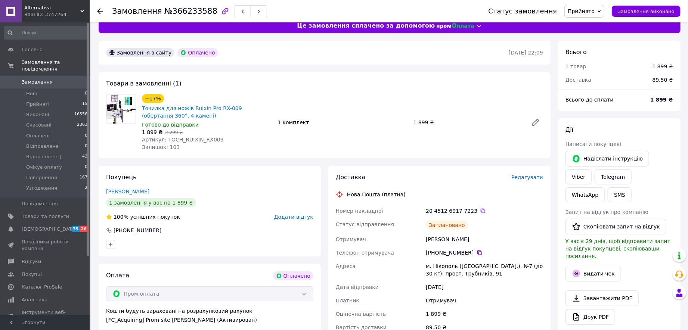
click at [101, 12] on icon at bounding box center [100, 11] width 6 height 6
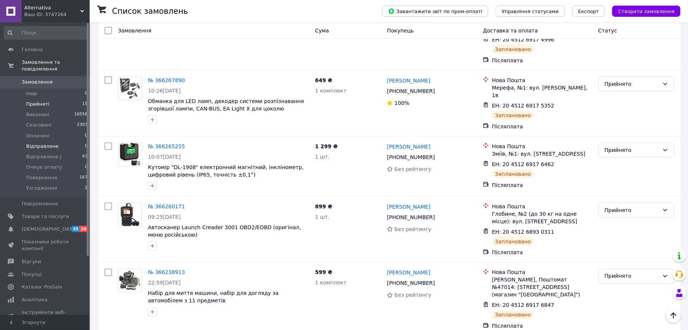
scroll to position [565, 0]
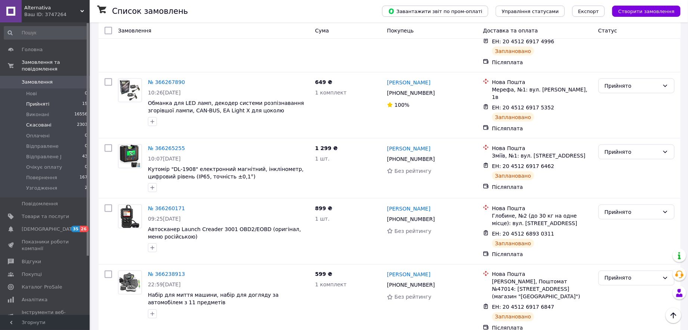
click at [37, 122] on span "Скасовані" at bounding box center [38, 125] width 25 height 7
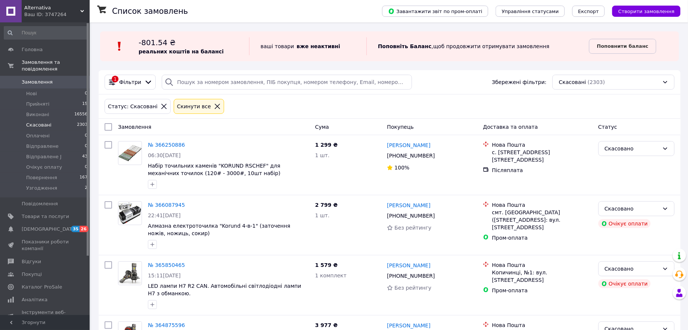
click at [214, 106] on icon at bounding box center [217, 106] width 7 height 7
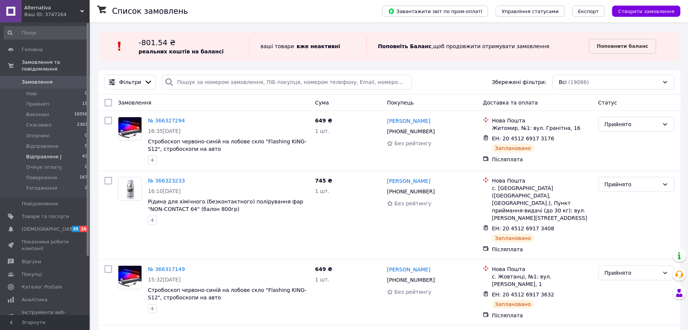
click at [38, 154] on span "Відправлене J" at bounding box center [44, 157] width 36 height 7
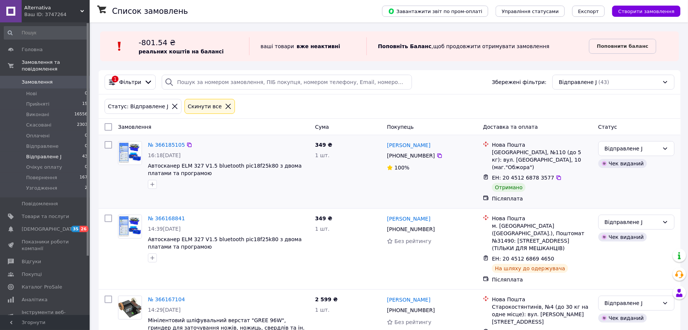
click at [109, 147] on input "checkbox" at bounding box center [108, 144] width 7 height 7
checkbox input "true"
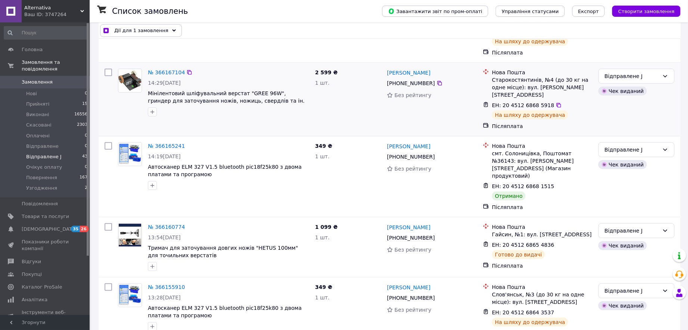
scroll to position [232, 0]
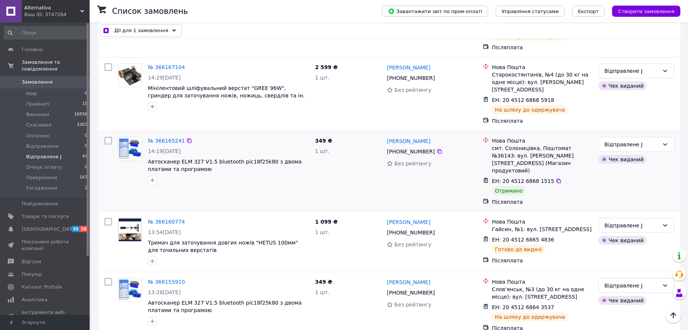
drag, startPoint x: 107, startPoint y: 120, endPoint x: 107, endPoint y: 129, distance: 9.0
click at [107, 137] on input "checkbox" at bounding box center [108, 140] width 7 height 7
checkbox input "true"
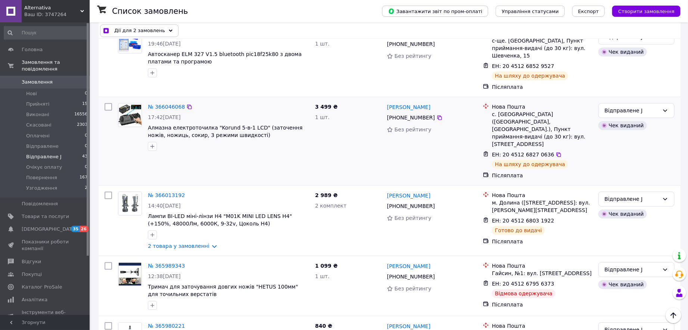
scroll to position [1129, 0]
click at [107, 322] on input "checkbox" at bounding box center [108, 325] width 7 height 7
checkbox input "true"
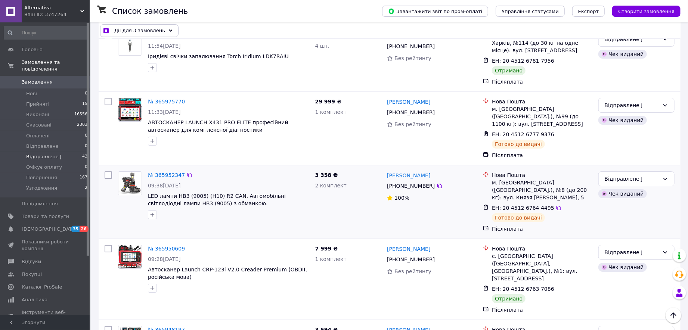
scroll to position [1428, 0]
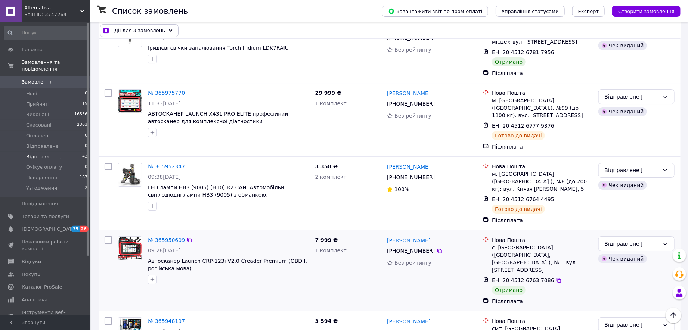
click at [108, 237] on input "checkbox" at bounding box center [108, 240] width 7 height 7
checkbox input "true"
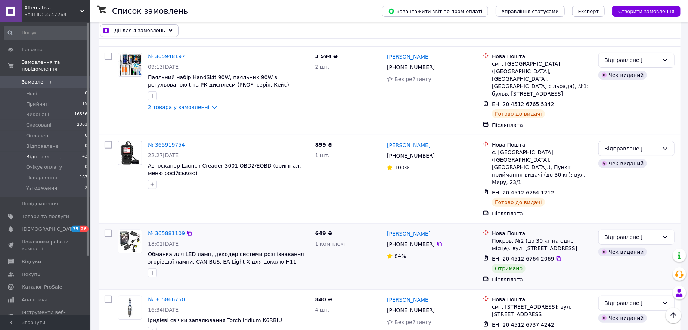
scroll to position [1694, 0]
click at [107, 229] on input "checkbox" at bounding box center [108, 232] width 7 height 7
checkbox input "true"
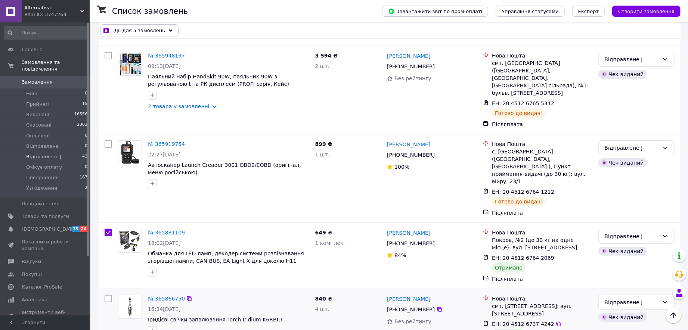
click at [108, 295] on input "checkbox" at bounding box center [108, 298] width 7 height 7
checkbox input "true"
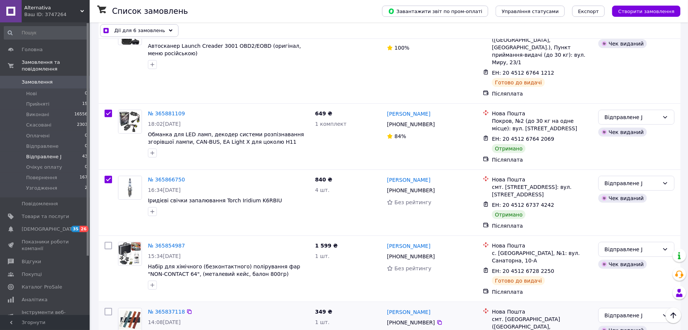
scroll to position [1827, 0]
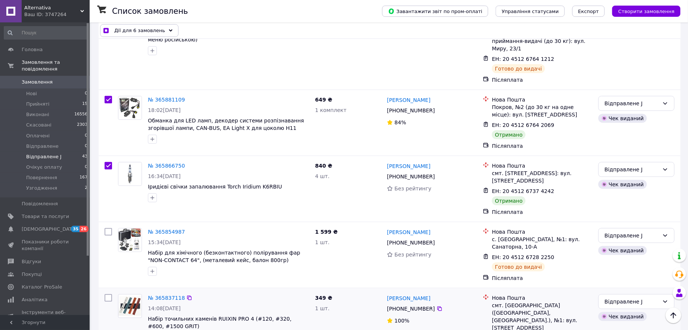
drag, startPoint x: 108, startPoint y: 141, endPoint x: 105, endPoint y: 145, distance: 5.0
click at [108, 294] on input "checkbox" at bounding box center [108, 297] width 7 height 7
checkbox input "true"
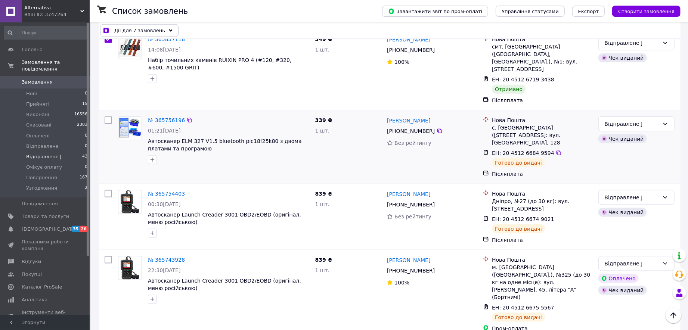
scroll to position [2093, 0]
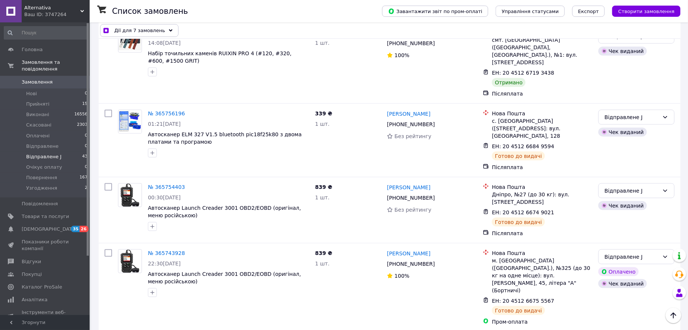
checkbox input "true"
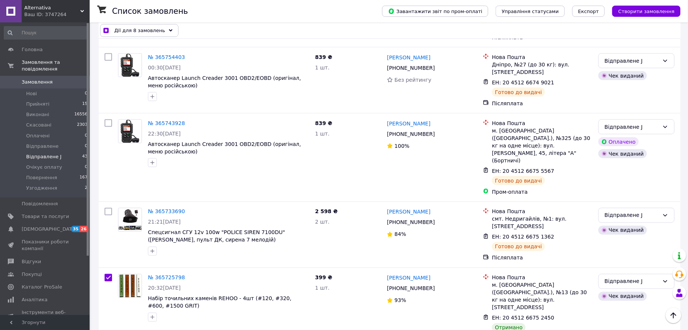
scroll to position [2225, 0]
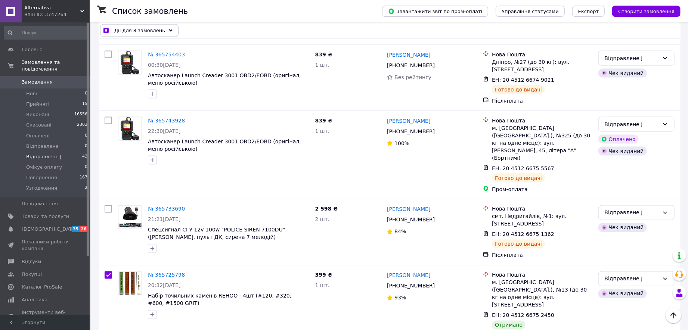
checkbox input "true"
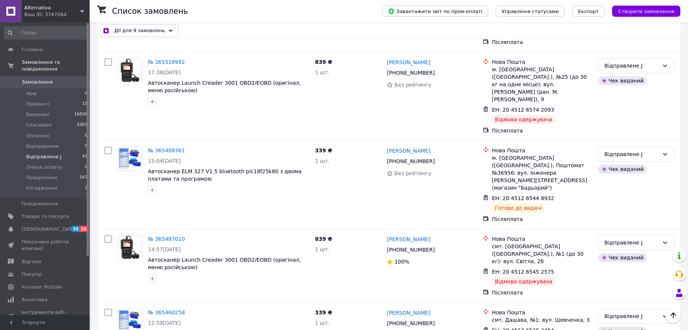
scroll to position [2749, 0]
click at [671, 319] on icon "Наверх" at bounding box center [673, 315] width 9 height 9
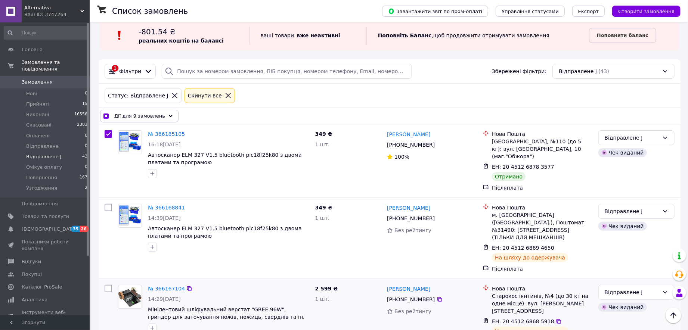
scroll to position [0, 0]
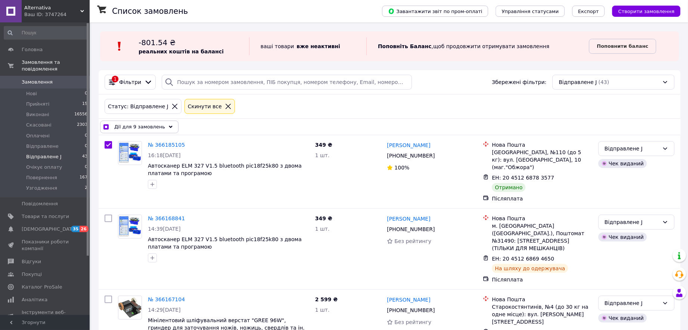
click at [169, 128] on icon at bounding box center [171, 127] width 4 height 4
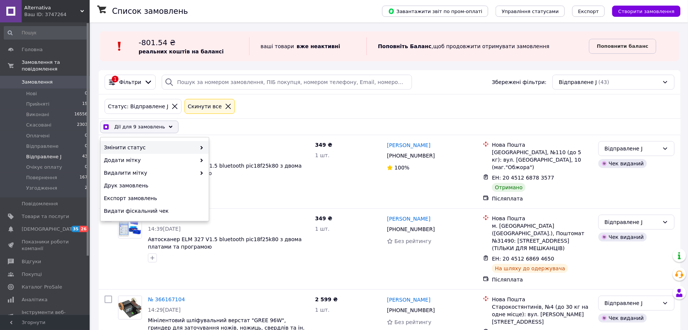
click at [165, 144] on span "Змінити статус" at bounding box center [150, 147] width 92 height 7
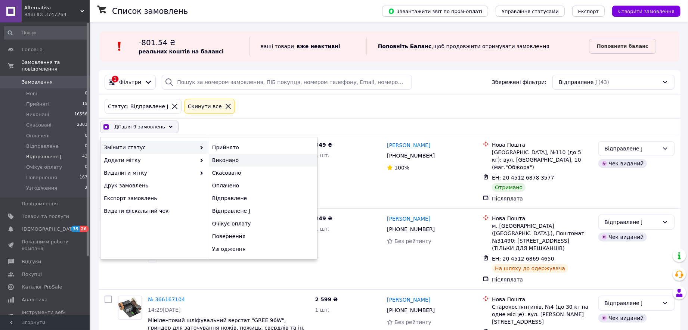
checkbox input "true"
click at [228, 165] on div "Виконано" at bounding box center [263, 160] width 108 height 13
checkbox input "false"
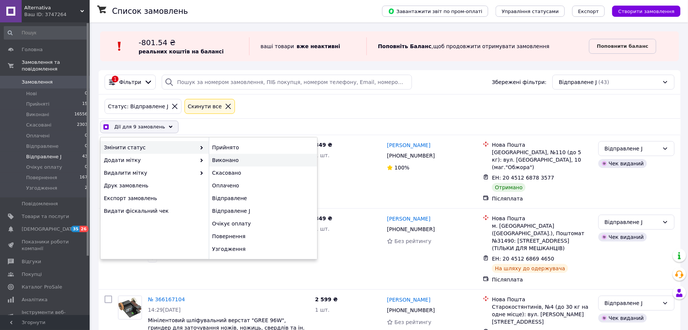
checkbox input "false"
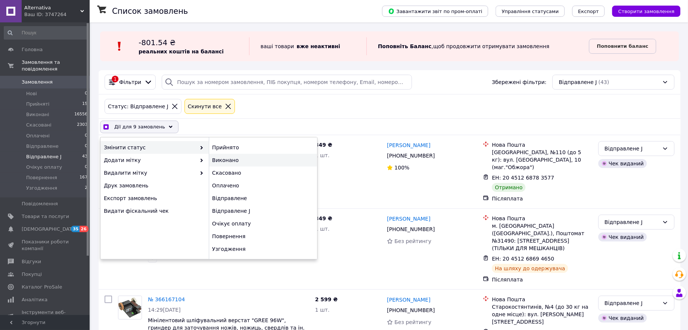
checkbox input "false"
